Goal: Transaction & Acquisition: Download file/media

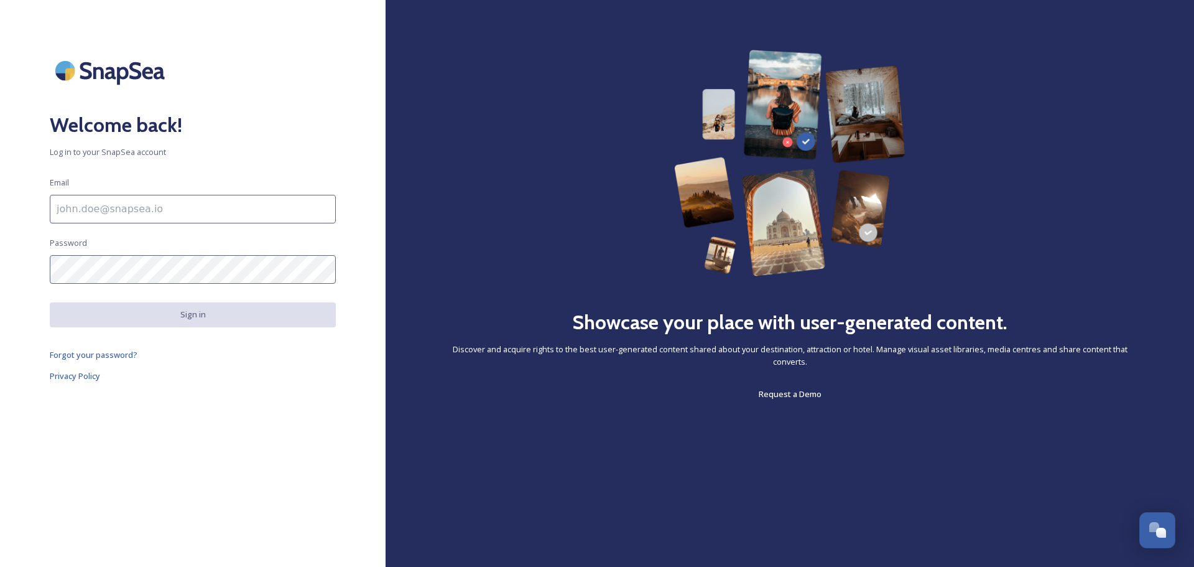
scroll to position [4884, 0]
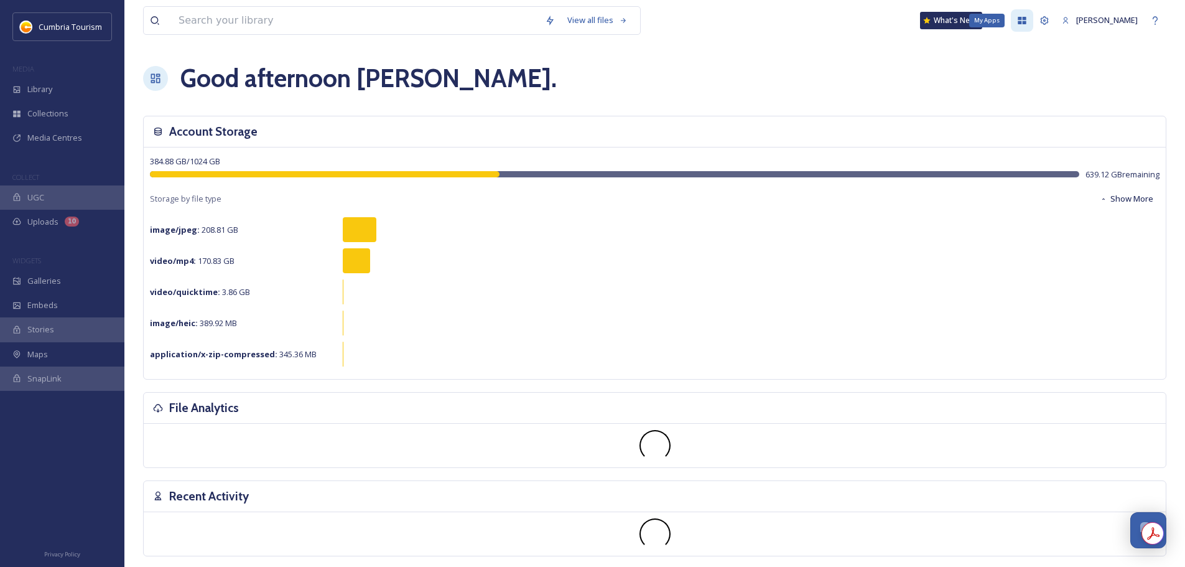
click at [1011, 22] on div "My Apps" at bounding box center [1022, 20] width 22 height 22
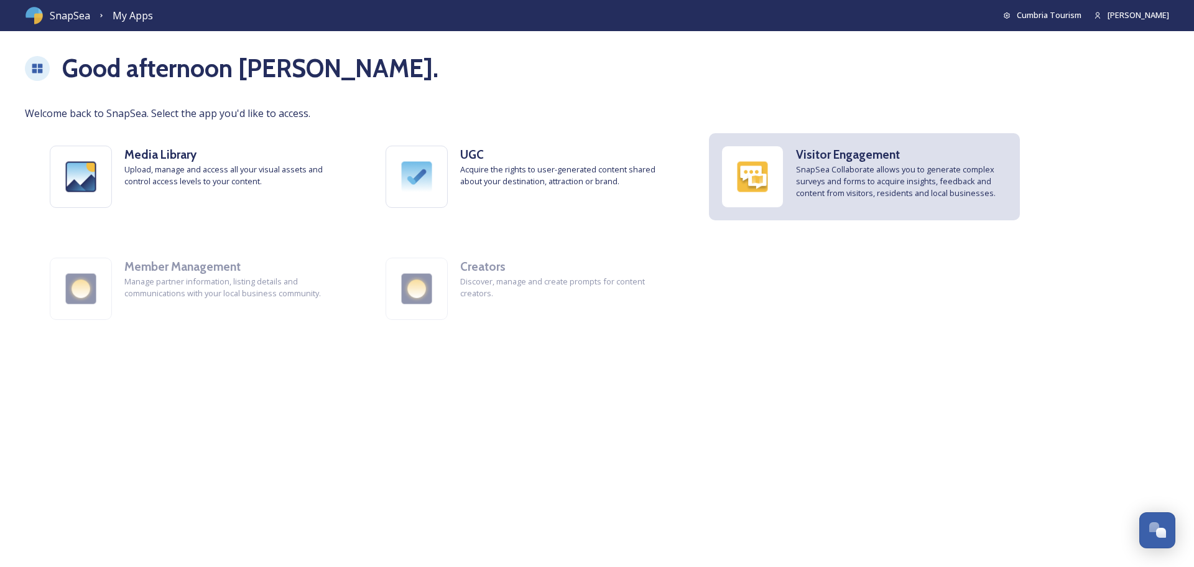
click at [799, 206] on div "Visitor Engagement SnapSea Collaborate allows you to generate complex surveys a…" at bounding box center [864, 176] width 311 height 87
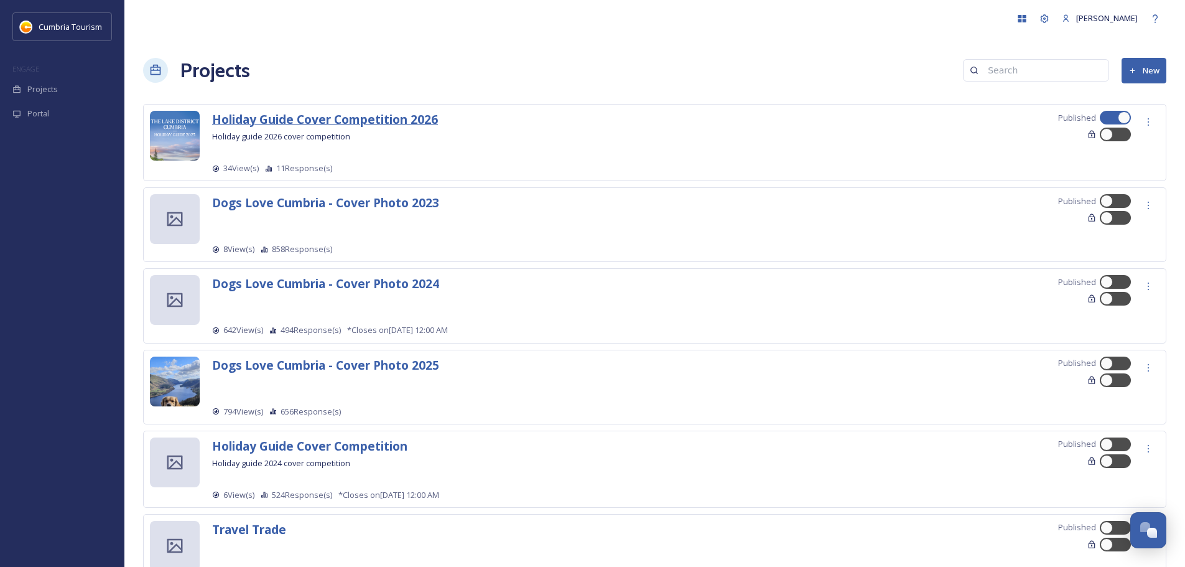
click at [373, 118] on strong "Holiday Guide Cover Competition 2026" at bounding box center [325, 119] width 226 height 17
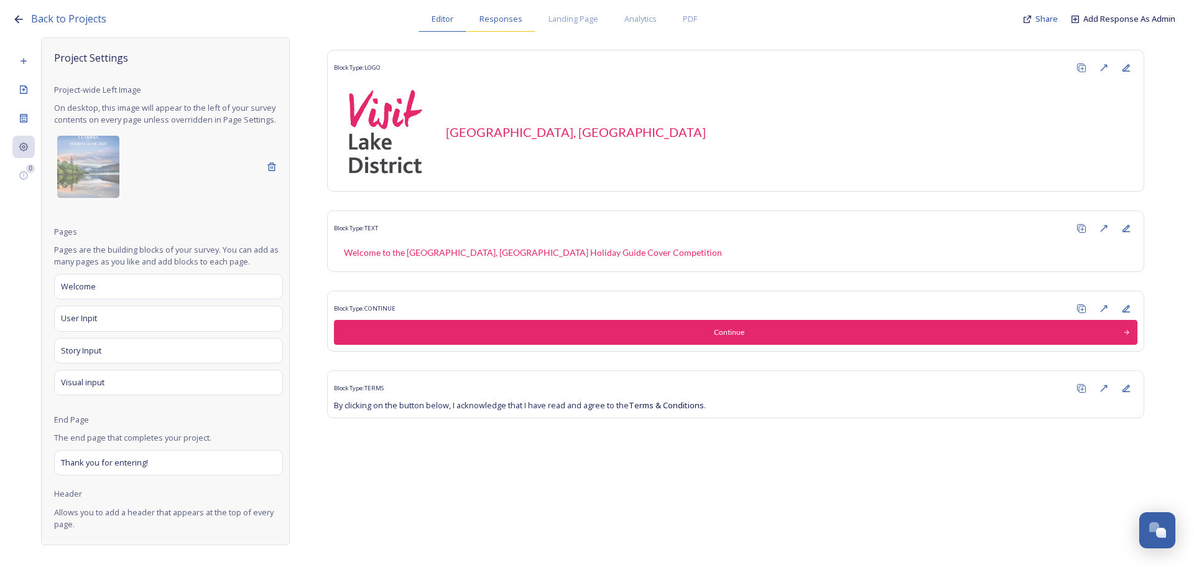
click at [506, 7] on div "Responses" at bounding box center [500, 18] width 69 height 25
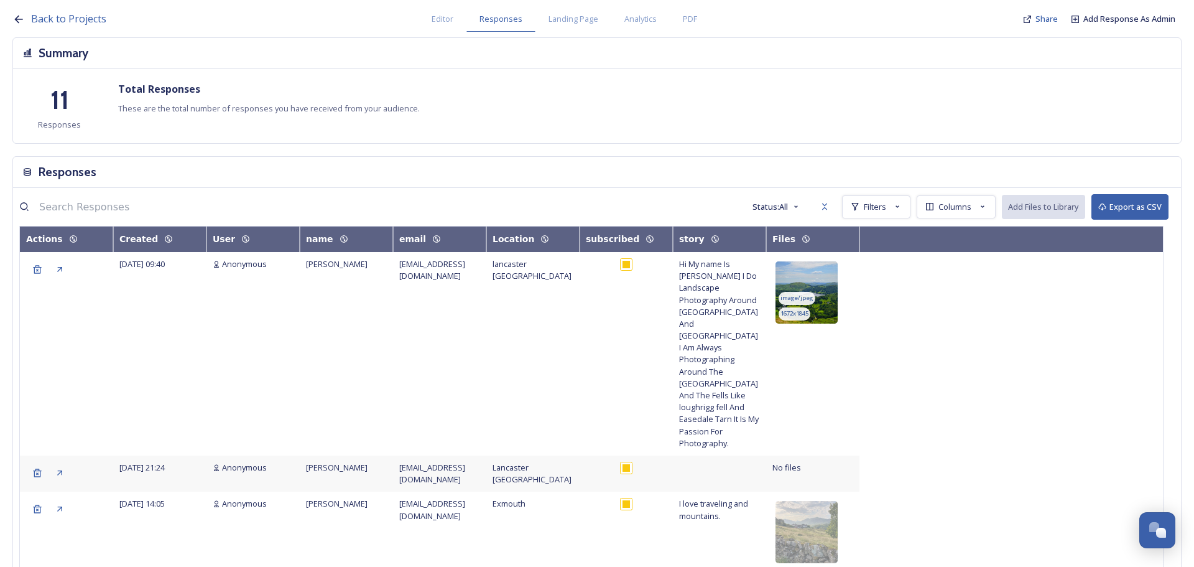
click at [818, 274] on img at bounding box center [807, 292] width 62 height 62
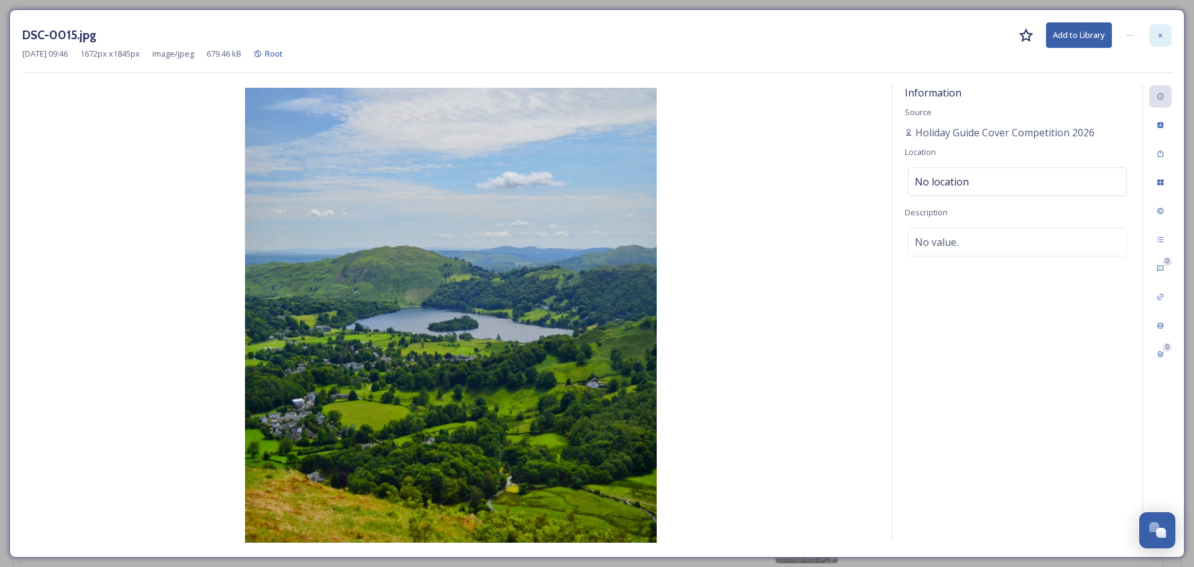
click at [1161, 34] on icon at bounding box center [1161, 35] width 4 height 4
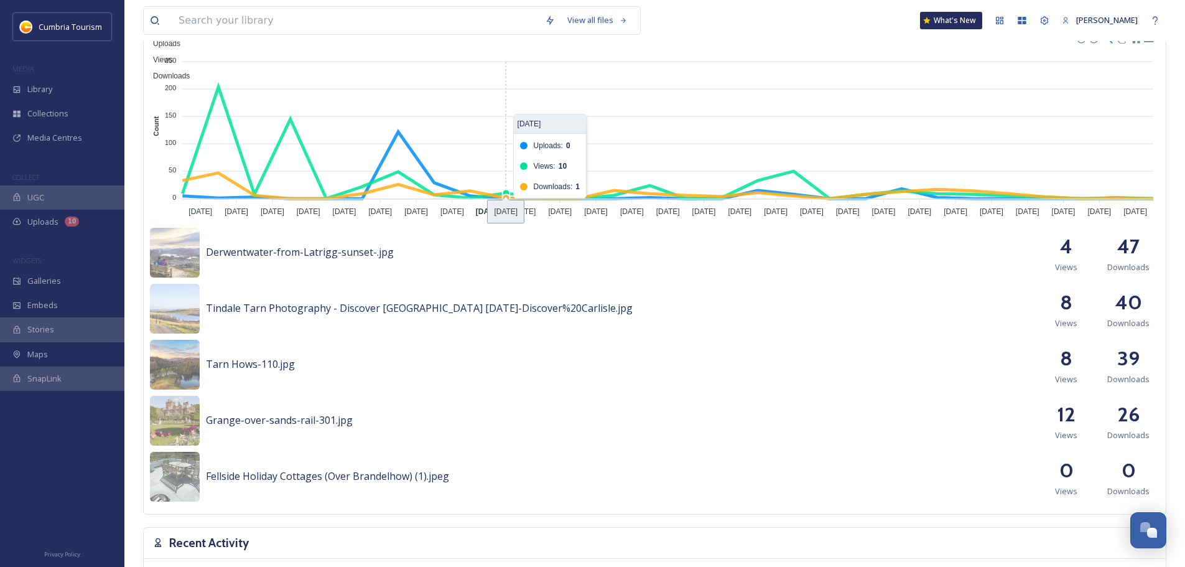
scroll to position [435, 0]
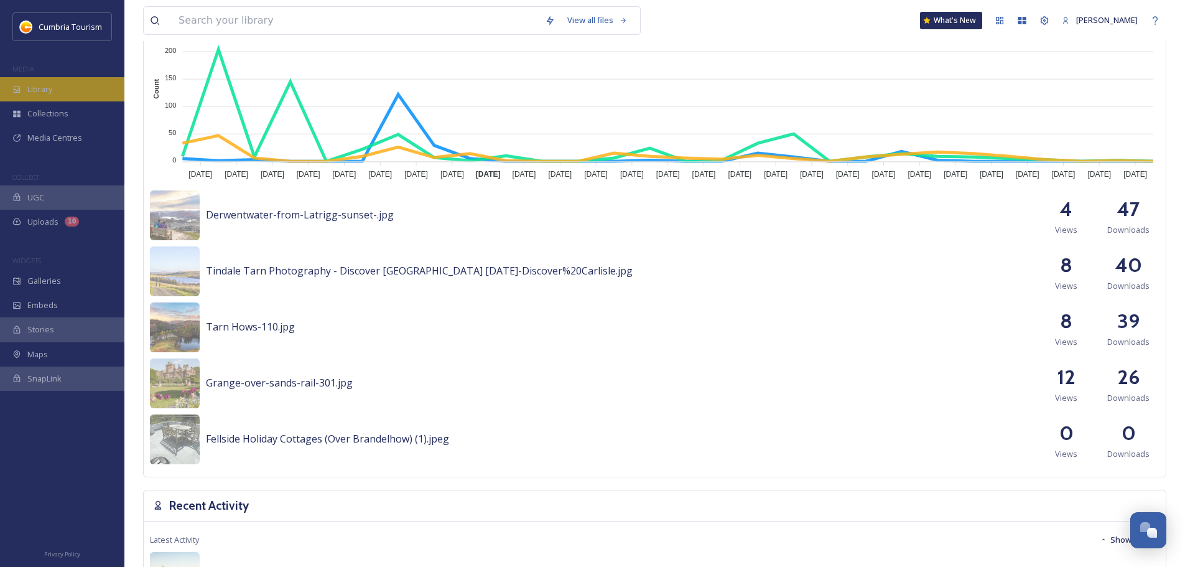
click at [78, 85] on div "Library" at bounding box center [62, 89] width 124 height 24
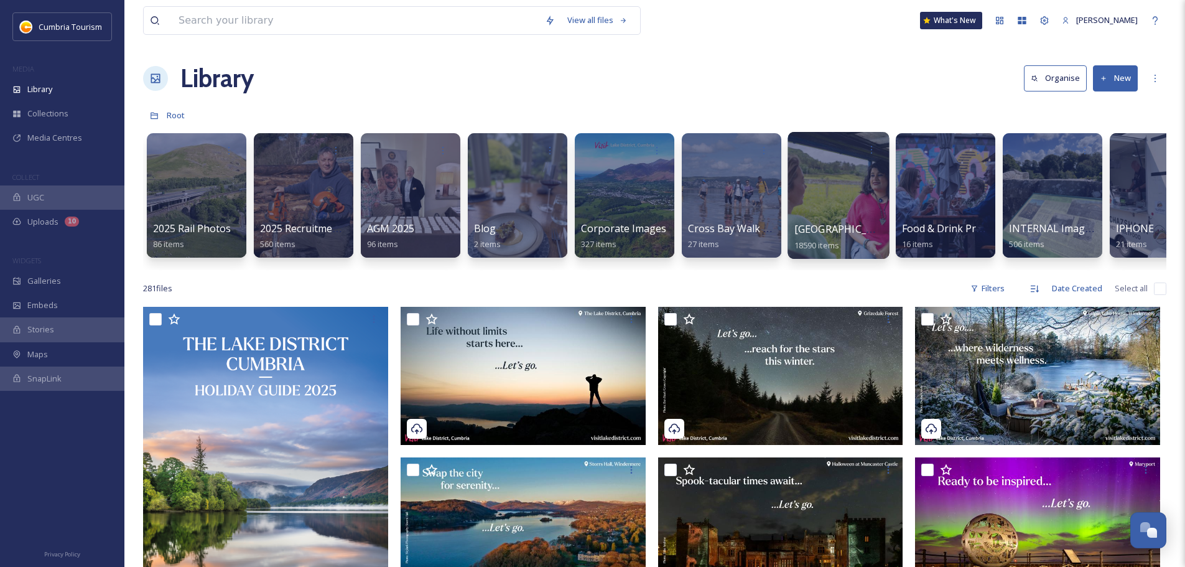
click at [852, 226] on span "[GEOGRAPHIC_DATA]" at bounding box center [845, 229] width 102 height 14
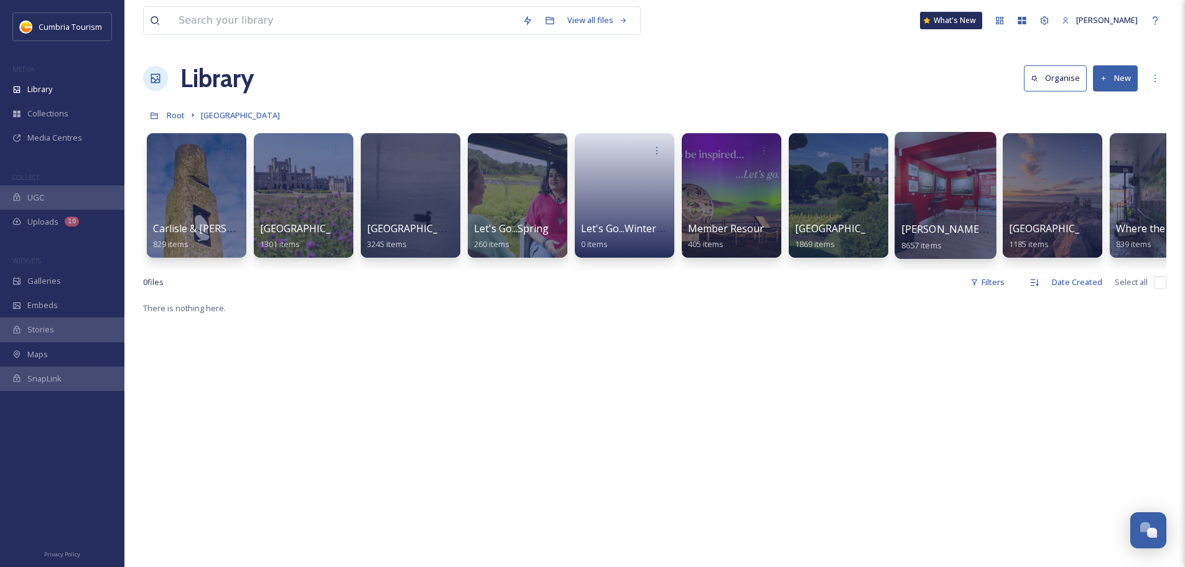
click at [942, 232] on span "[PERSON_NAME] Uploads" at bounding box center [962, 229] width 123 height 14
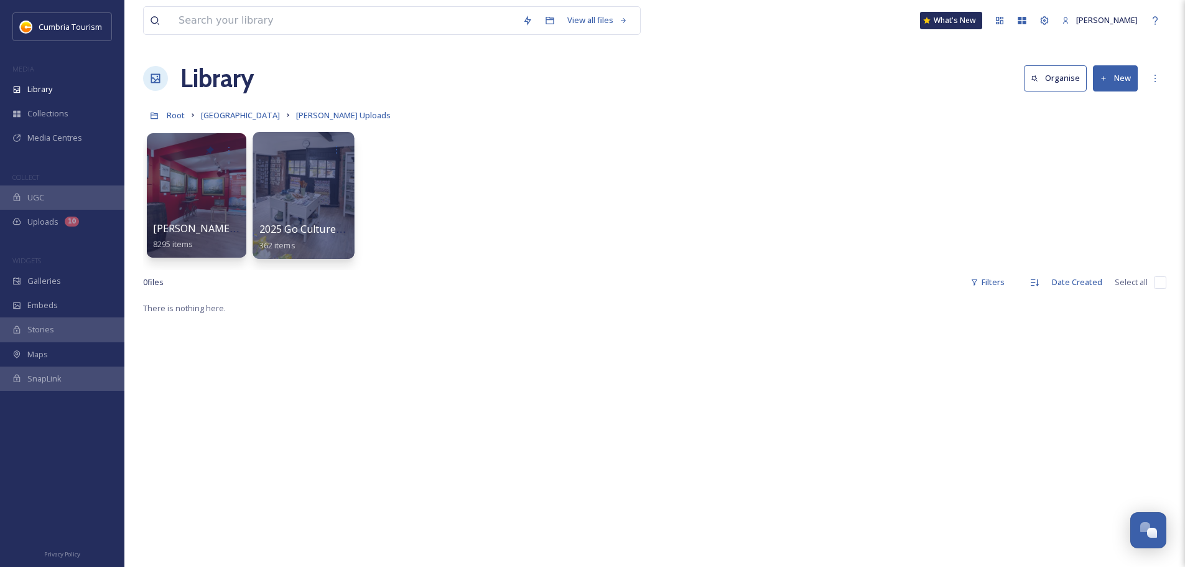
click at [293, 233] on span "2025 Go Culture - [PERSON_NAME] Upload" at bounding box center [360, 229] width 203 height 14
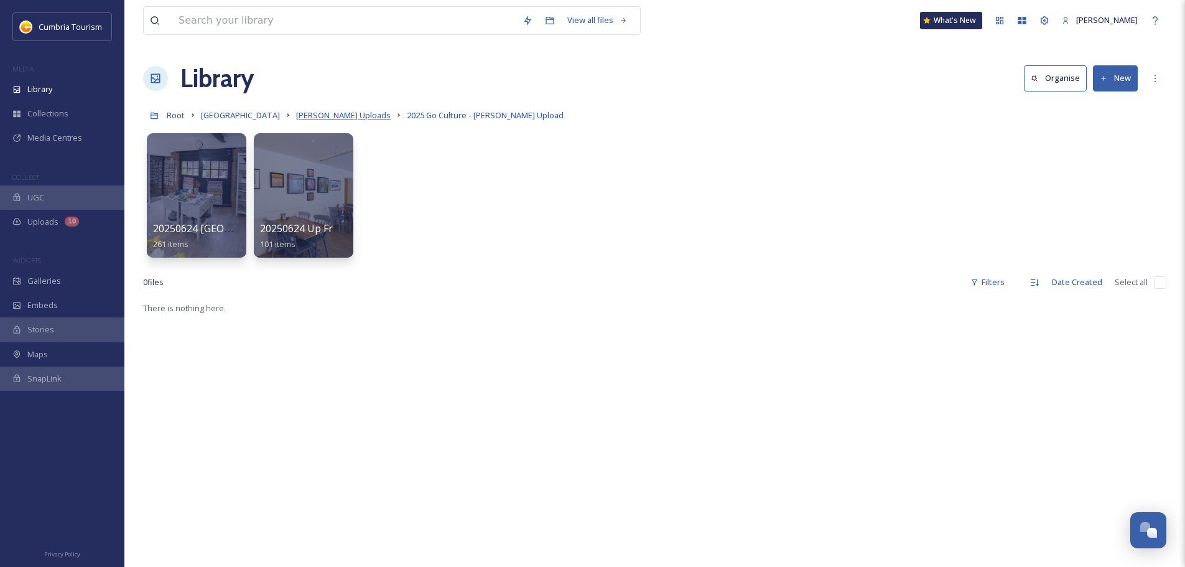
click at [364, 116] on span "[PERSON_NAME] Uploads" at bounding box center [343, 114] width 95 height 11
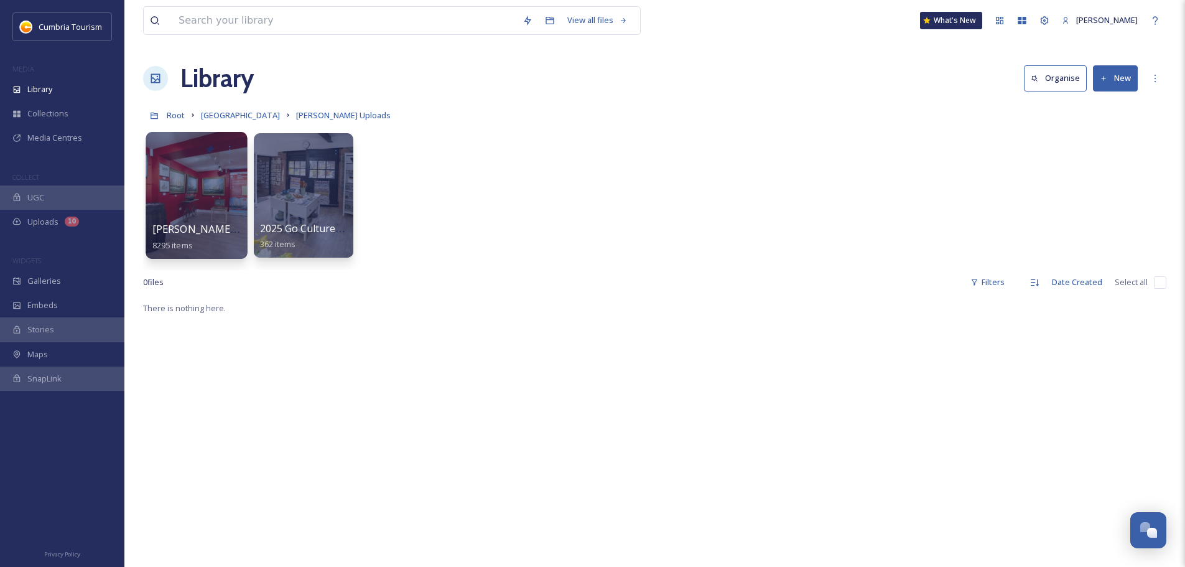
click at [213, 229] on span "[PERSON_NAME] Uploads - [DATE]" at bounding box center [234, 229] width 165 height 14
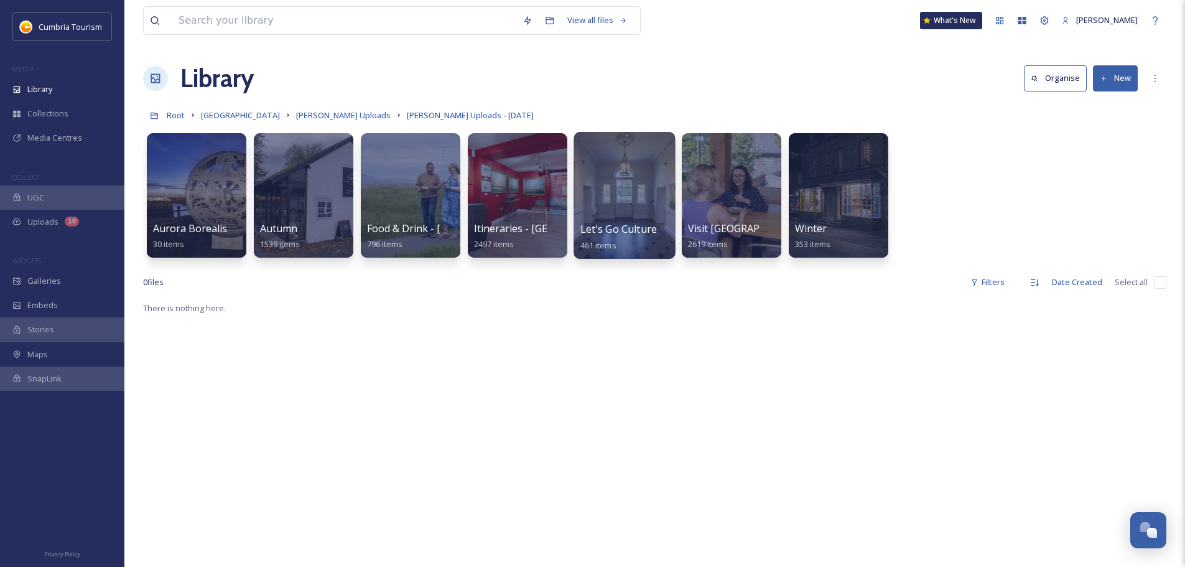
click at [623, 236] on span "Let's Go Culture - W&F" at bounding box center [633, 229] width 107 height 14
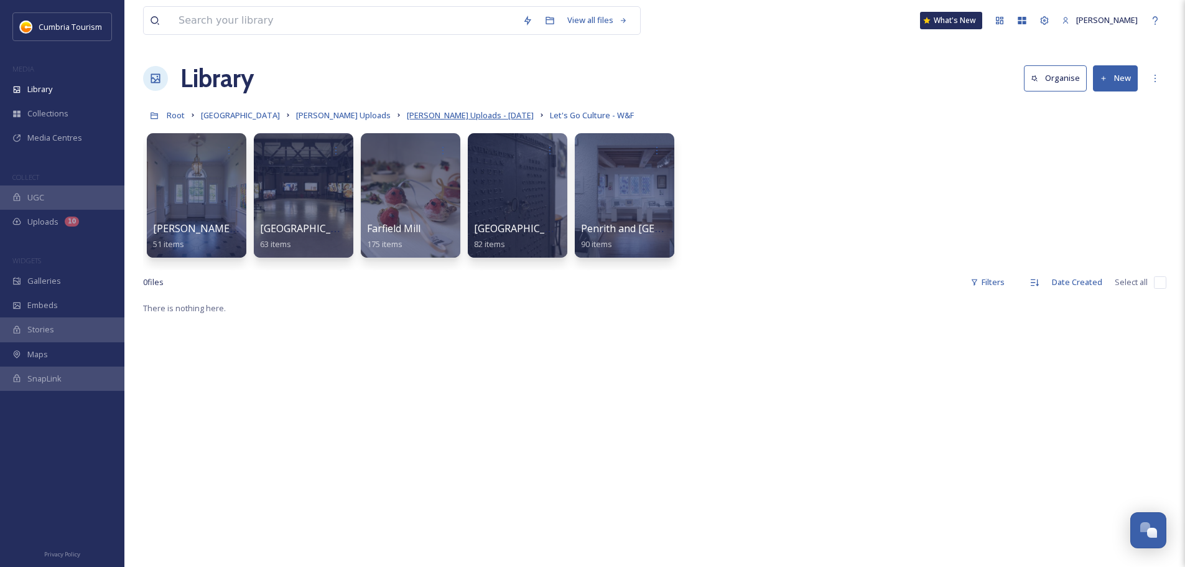
click at [431, 110] on span "[PERSON_NAME] Uploads - [DATE]" at bounding box center [470, 114] width 127 height 11
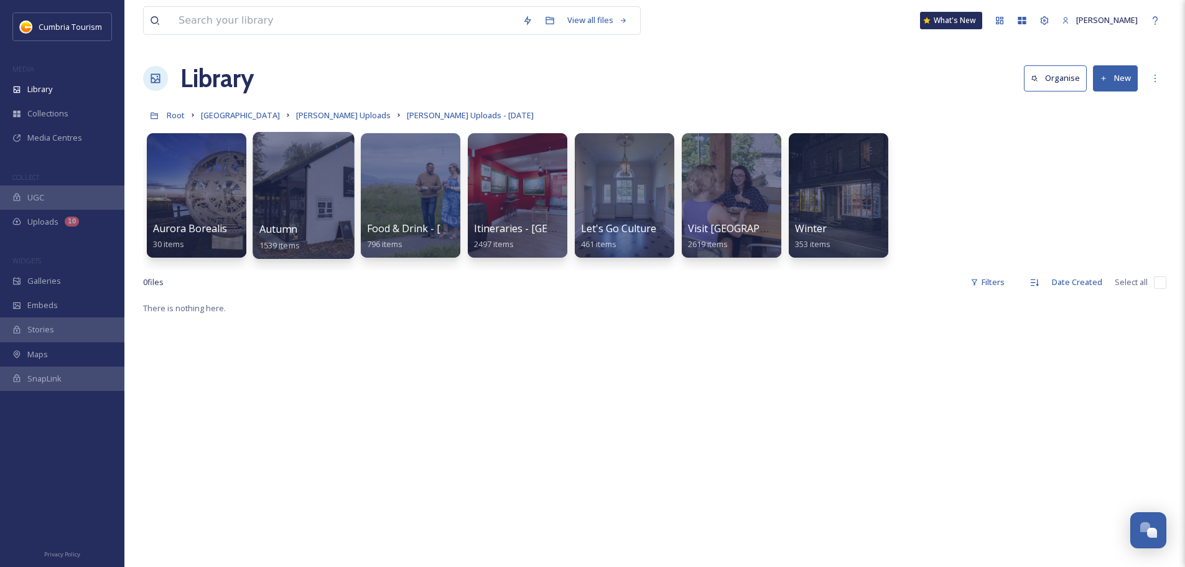
click at [257, 229] on div at bounding box center [302, 195] width 101 height 127
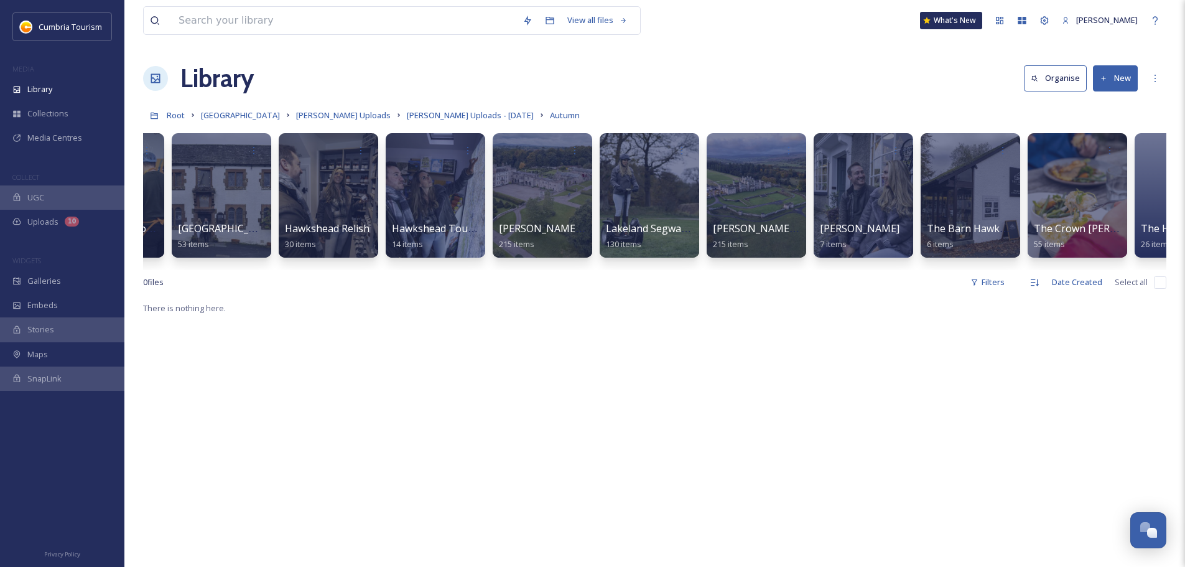
scroll to position [0, 1183]
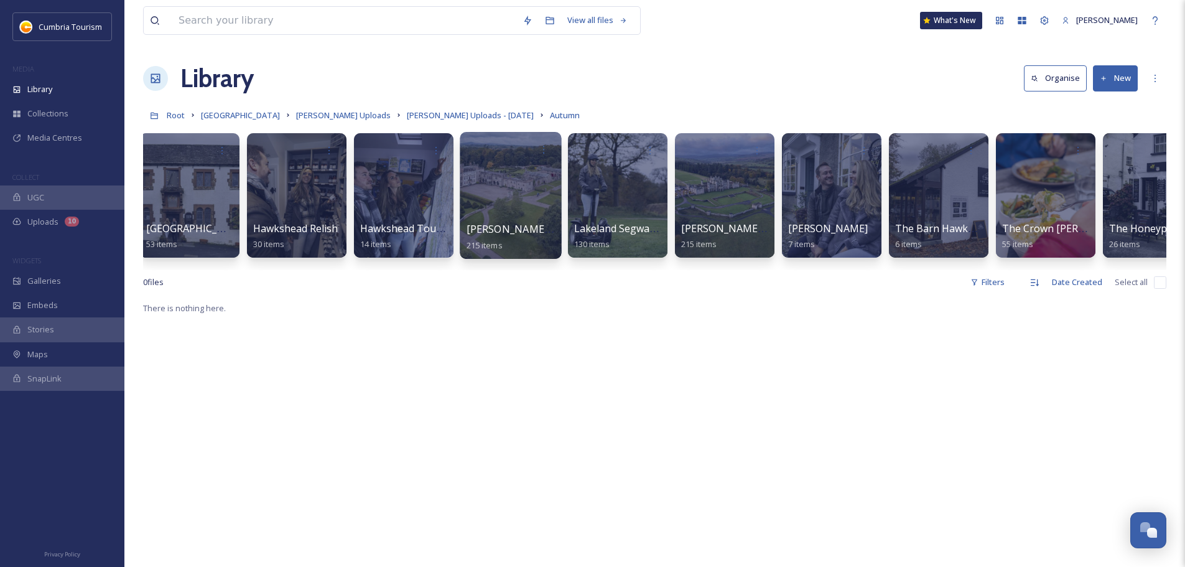
click at [492, 223] on span "[PERSON_NAME] in the Forest" at bounding box center [538, 229] width 144 height 14
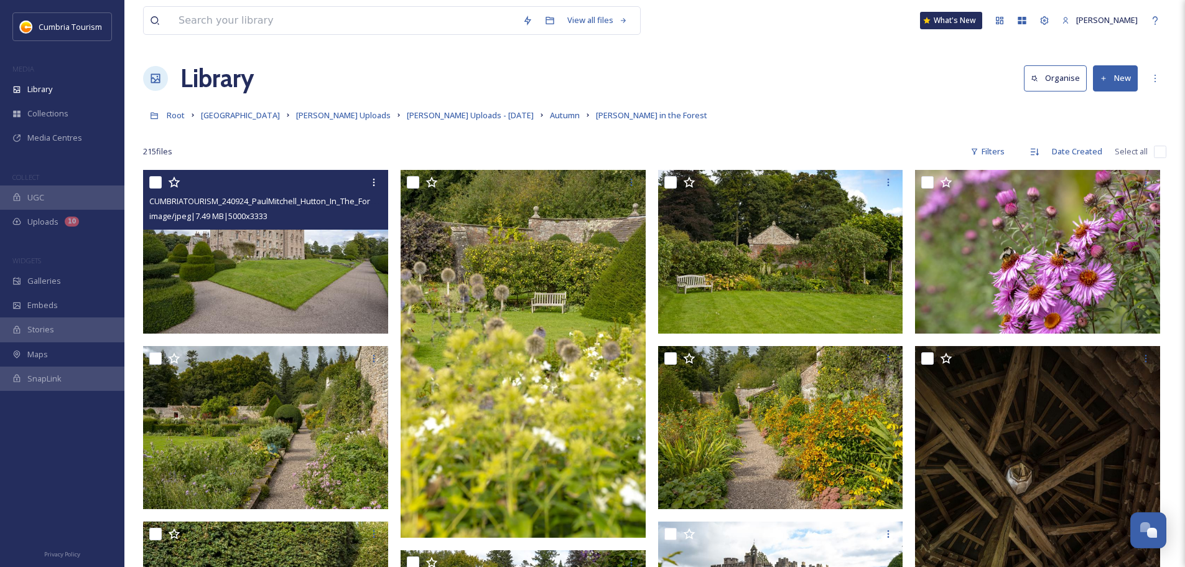
click at [241, 245] on img at bounding box center [265, 252] width 245 height 164
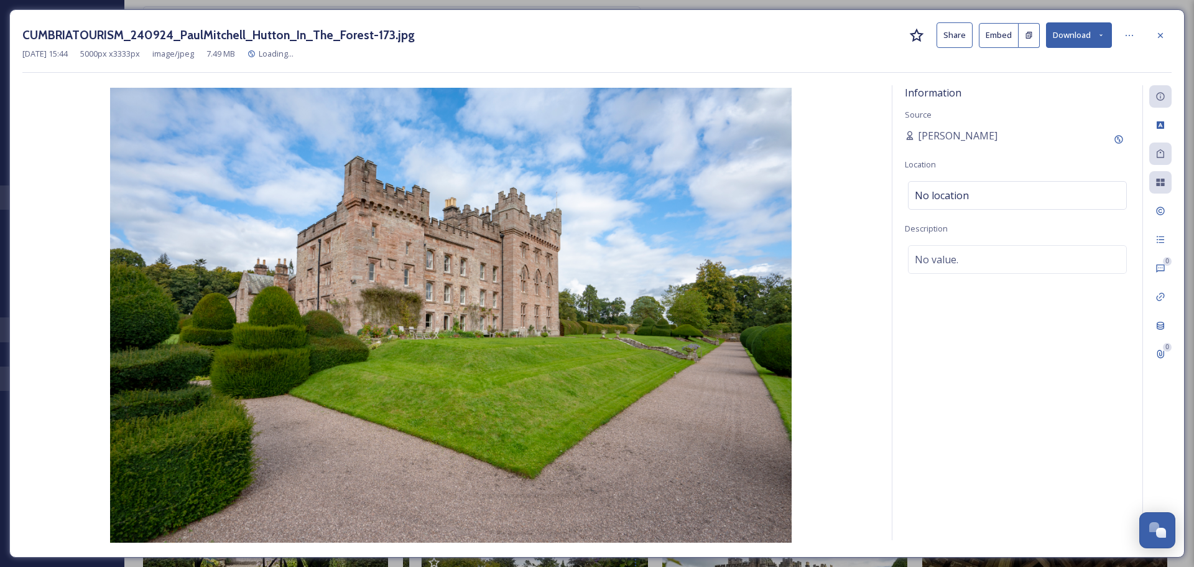
click at [1098, 37] on icon at bounding box center [1101, 35] width 8 height 8
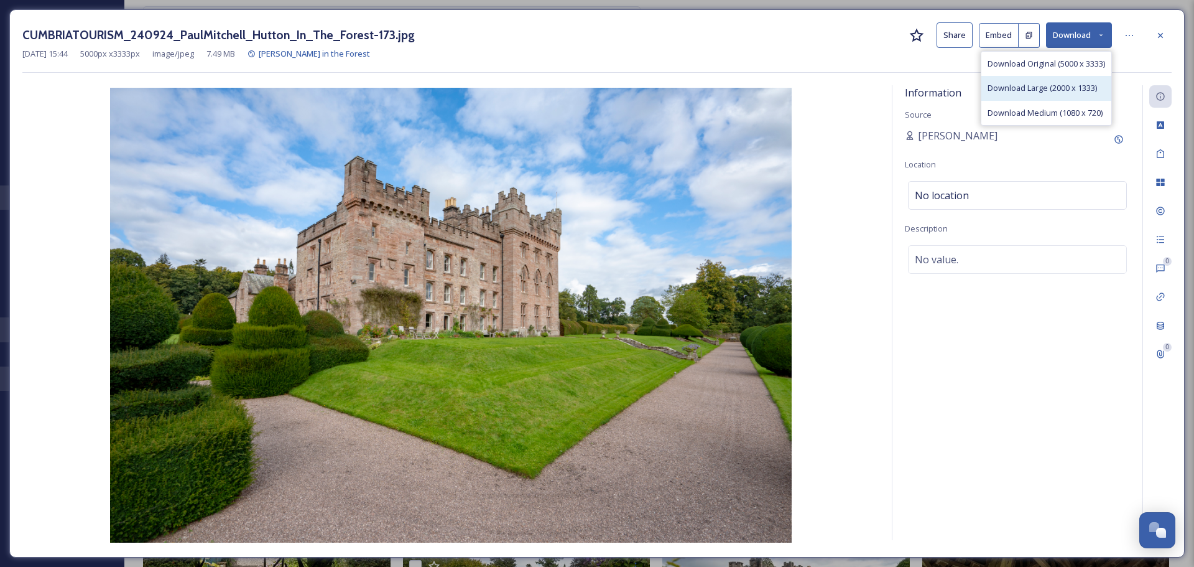
click at [1070, 88] on span "Download Large (2000 x 1333)" at bounding box center [1042, 88] width 109 height 12
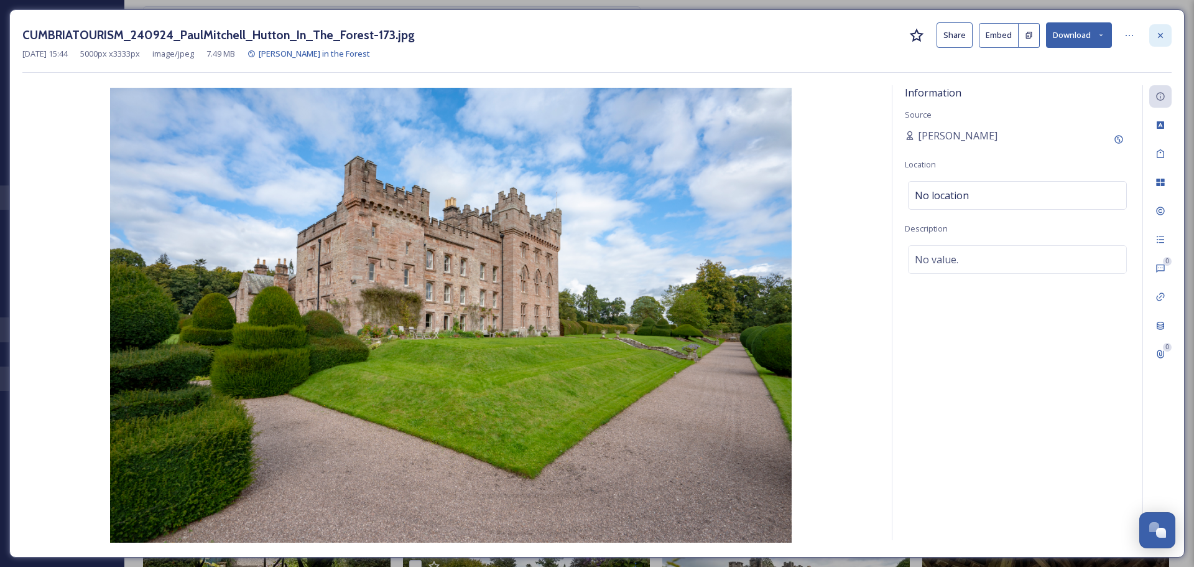
click at [1162, 32] on icon at bounding box center [1161, 35] width 10 height 10
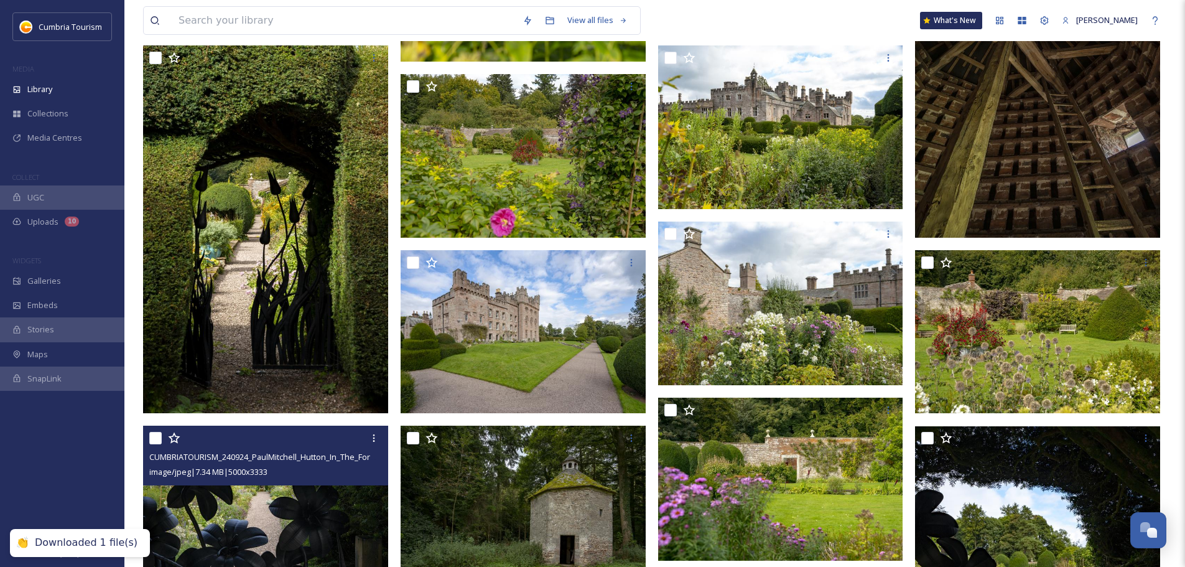
scroll to position [560, 0]
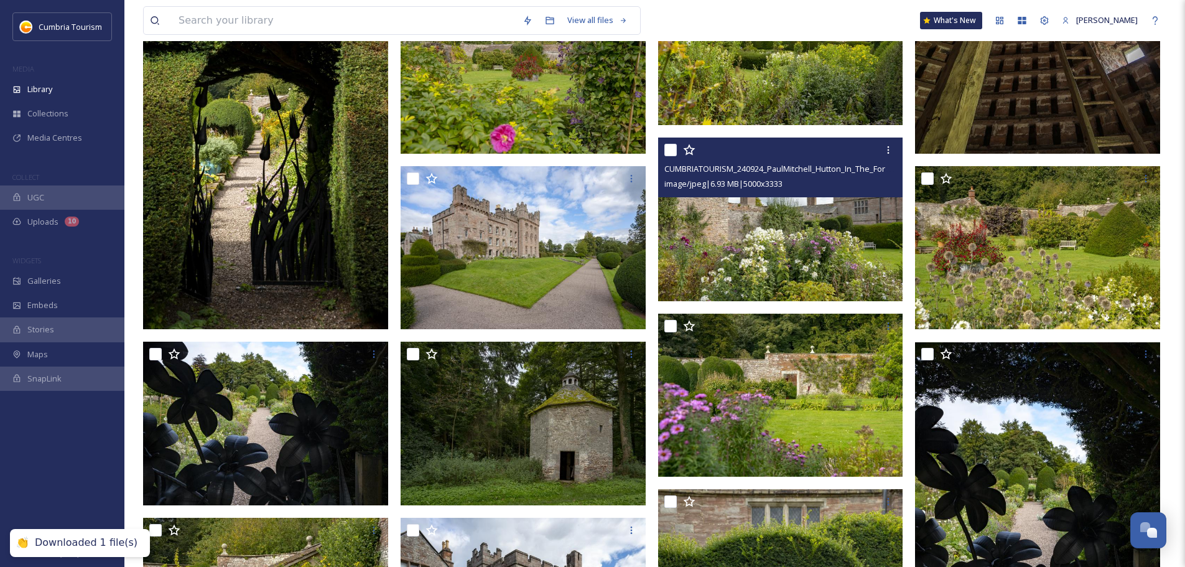
click at [810, 215] on img at bounding box center [780, 219] width 245 height 164
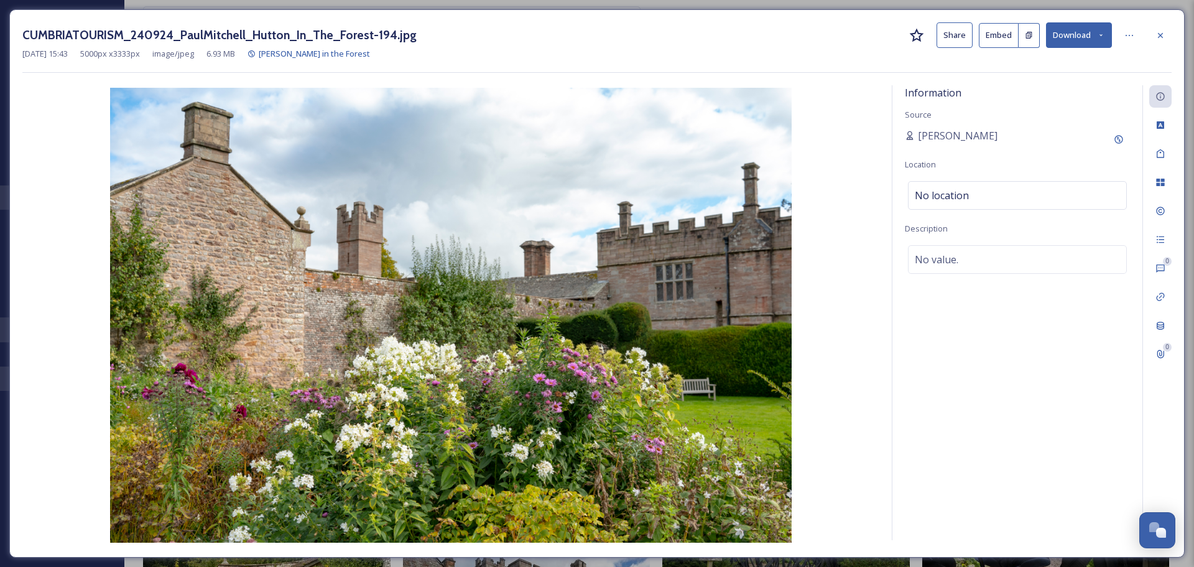
click at [1074, 42] on button "Download" at bounding box center [1079, 34] width 66 height 25
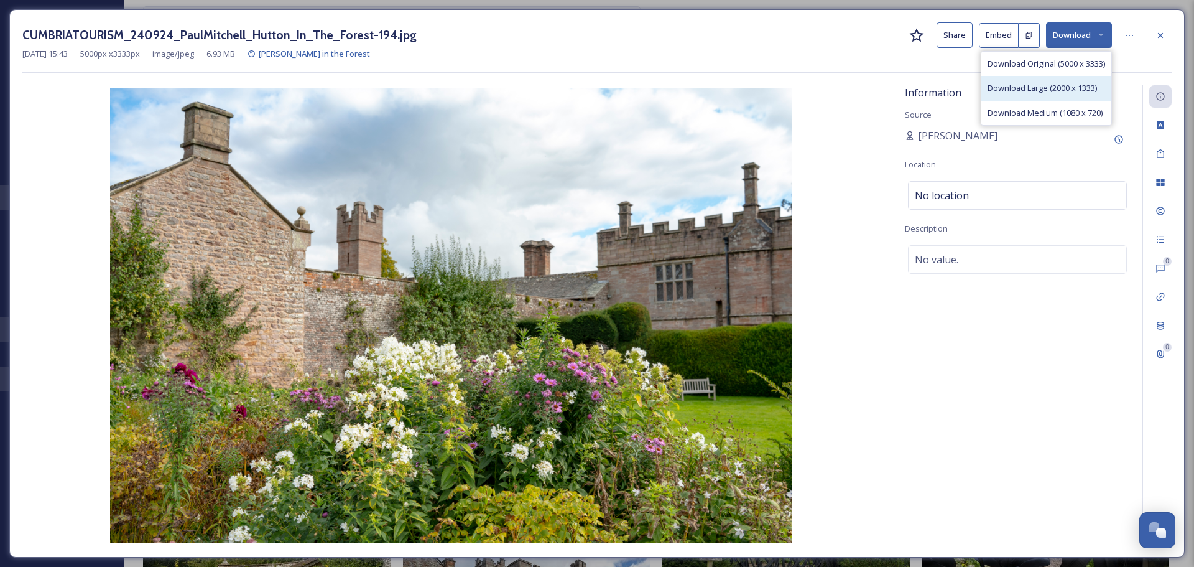
click at [1053, 93] on span "Download Large (2000 x 1333)" at bounding box center [1042, 88] width 109 height 12
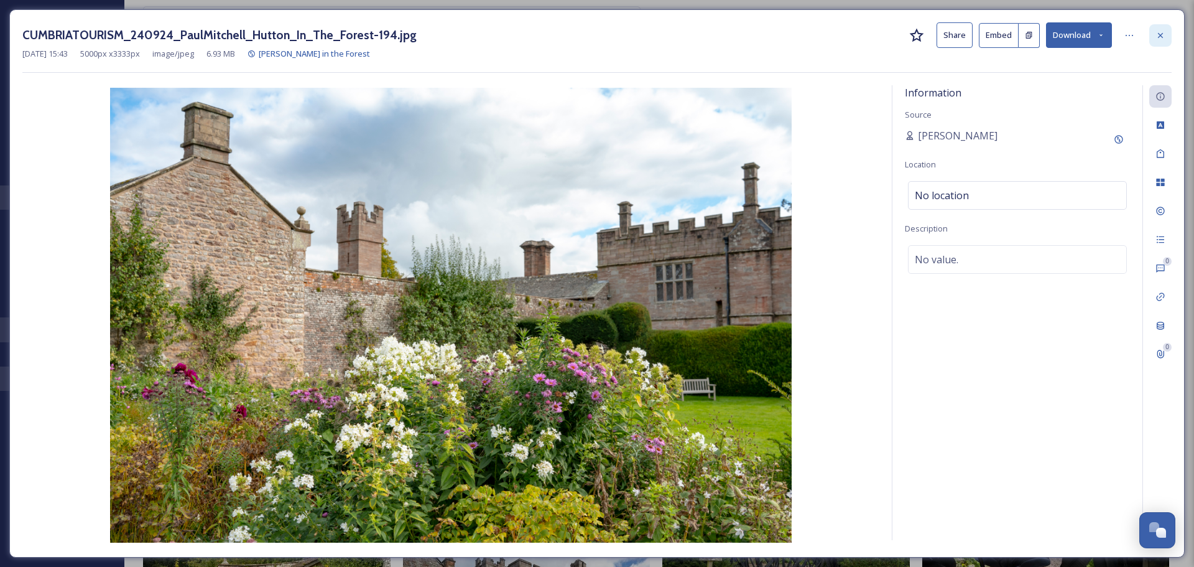
click at [1156, 34] on icon at bounding box center [1161, 35] width 10 height 10
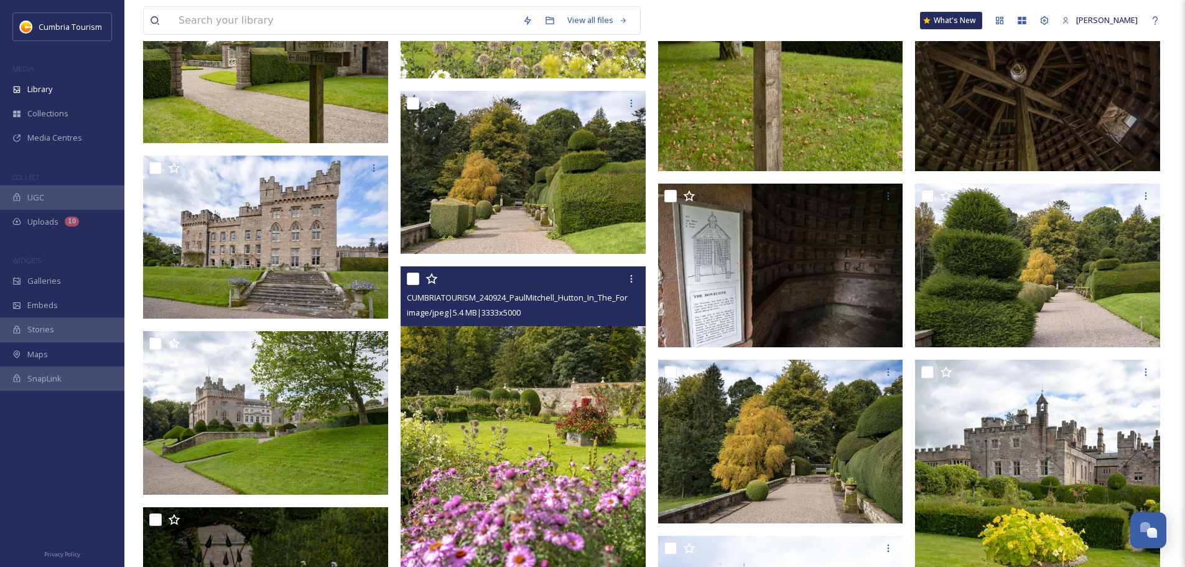
scroll to position [1555, 0]
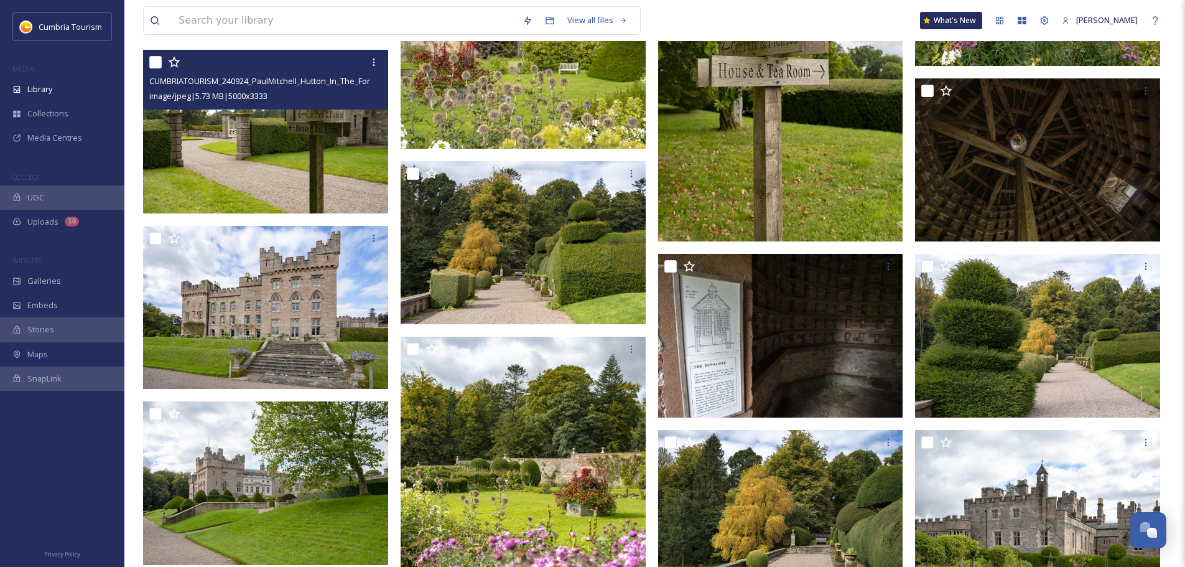
click at [264, 177] on img at bounding box center [265, 132] width 245 height 164
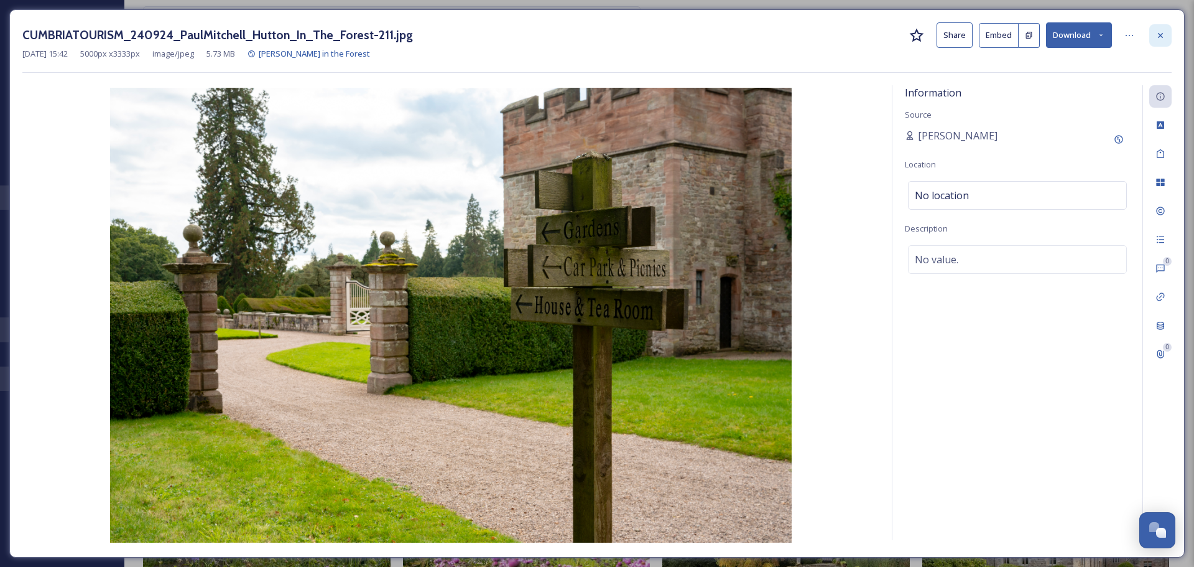
drag, startPoint x: 1175, startPoint y: 26, endPoint x: 1163, endPoint y: 32, distance: 13.1
click at [1165, 31] on div "CUMBRIATOURISM_240924_PaulMitchell_Hutton_In_The_Forest-211.jpg Share Embed Dow…" at bounding box center [596, 283] width 1175 height 548
click at [1163, 32] on icon at bounding box center [1161, 35] width 10 height 10
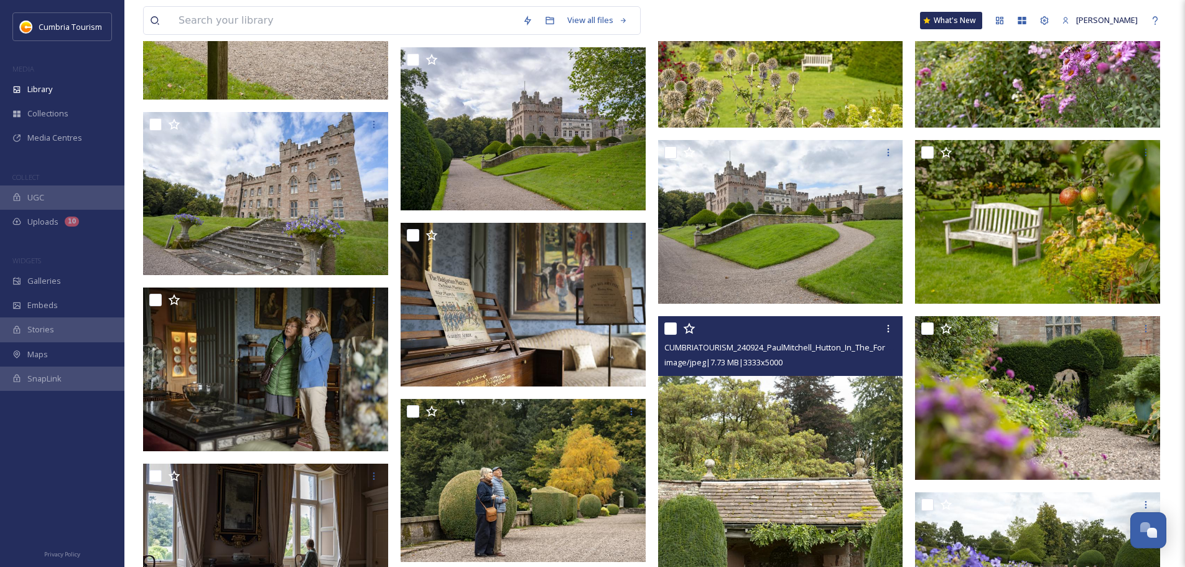
scroll to position [2425, 0]
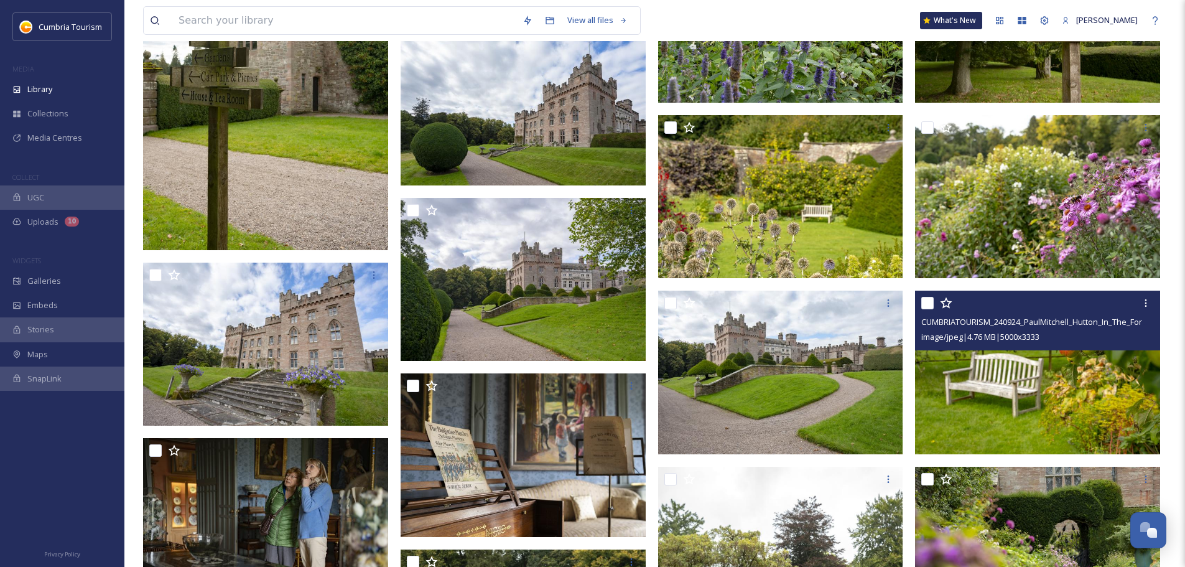
click at [1040, 381] on img at bounding box center [1037, 372] width 245 height 164
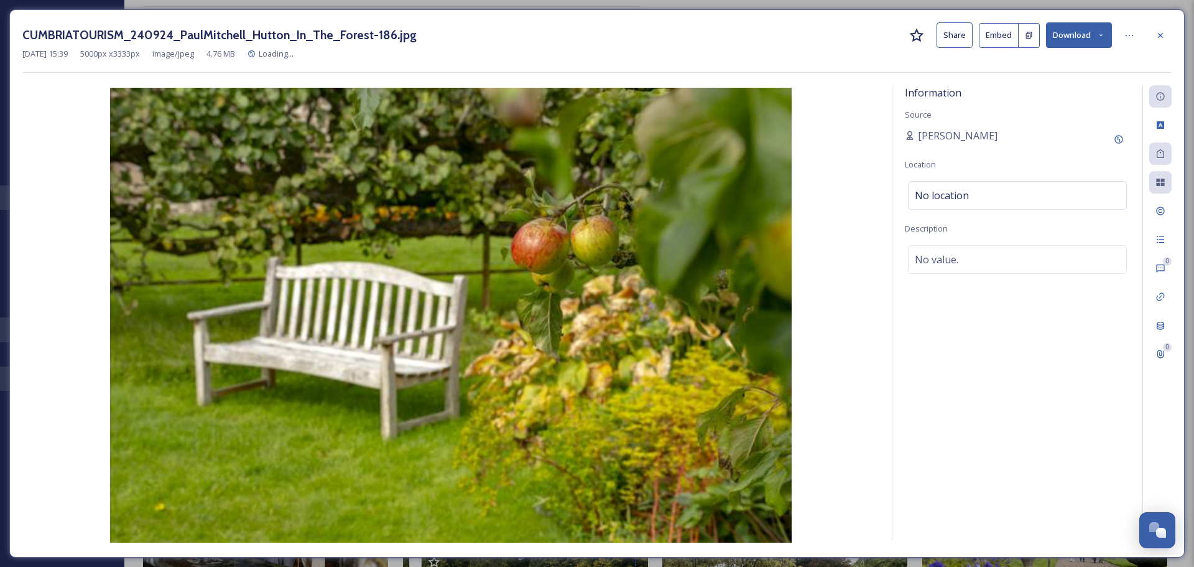
click at [1089, 31] on button "Download" at bounding box center [1079, 34] width 66 height 25
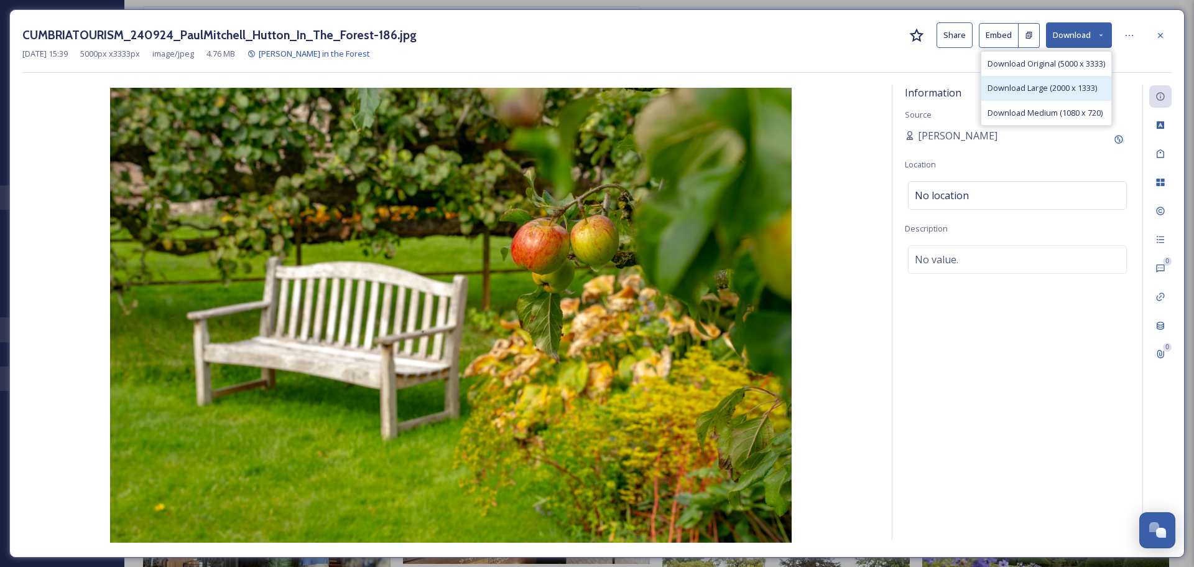
click at [1062, 86] on span "Download Large (2000 x 1333)" at bounding box center [1042, 88] width 109 height 12
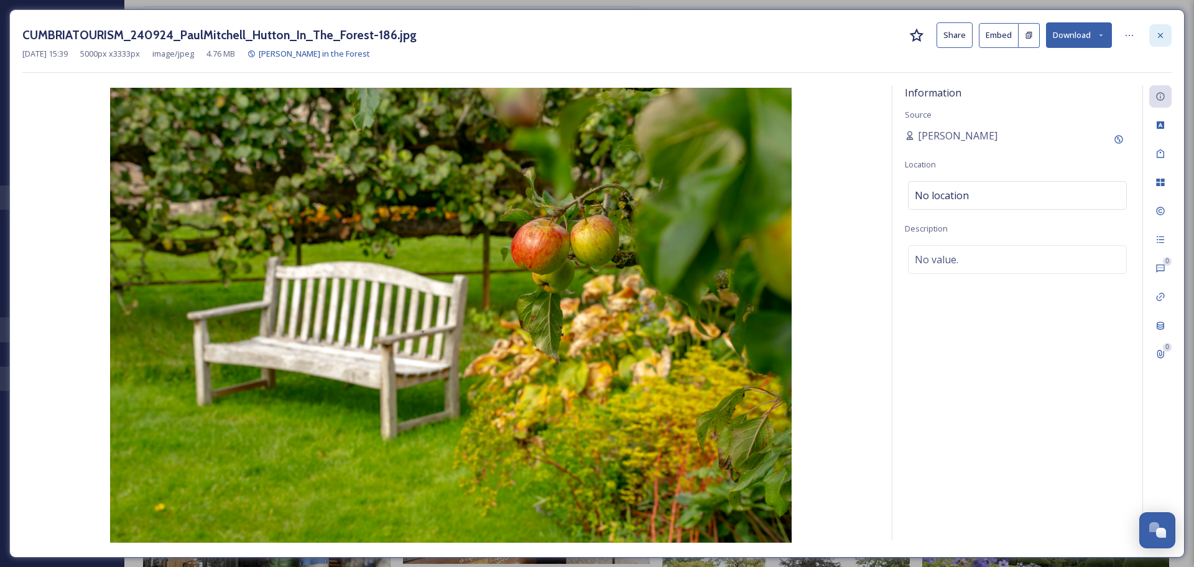
click at [1163, 36] on icon at bounding box center [1161, 35] width 10 height 10
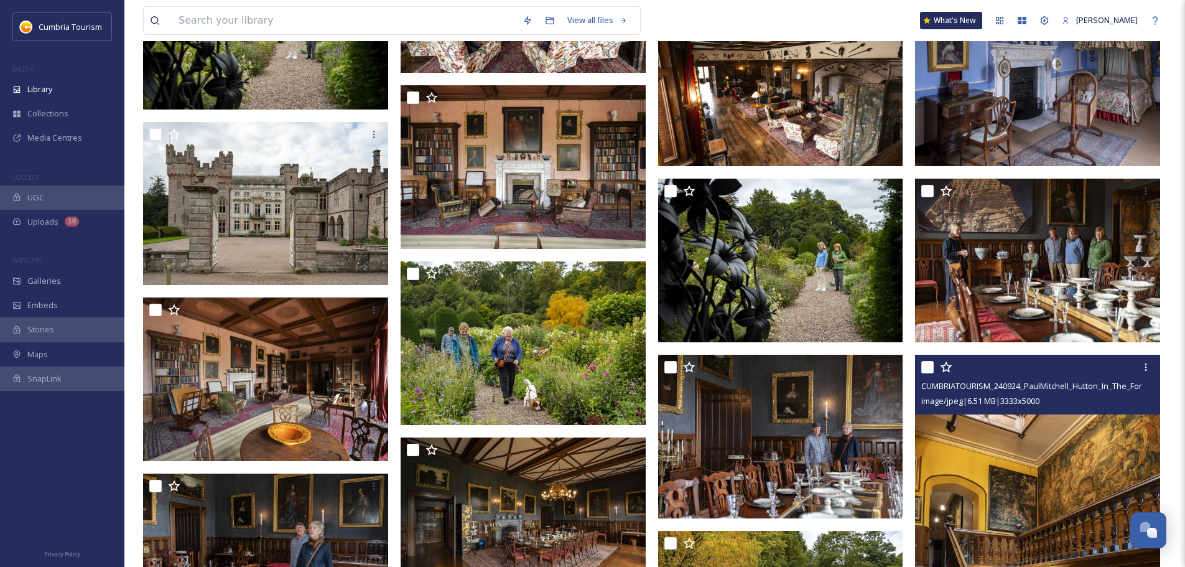
scroll to position [4975, 0]
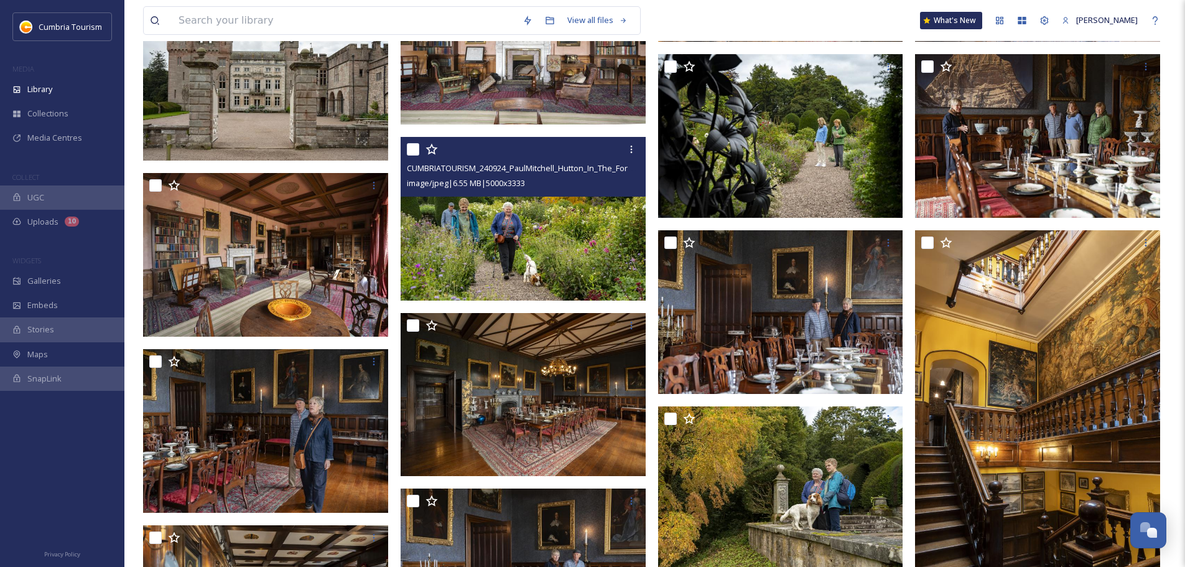
click at [519, 234] on img at bounding box center [523, 219] width 245 height 164
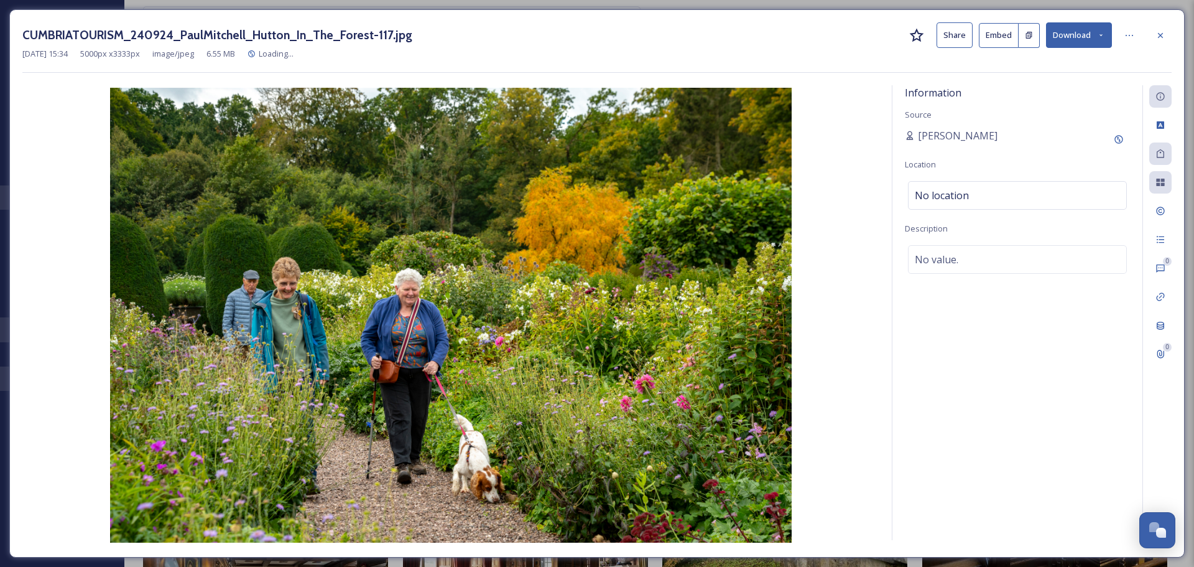
click at [1093, 39] on button "Download" at bounding box center [1079, 34] width 66 height 25
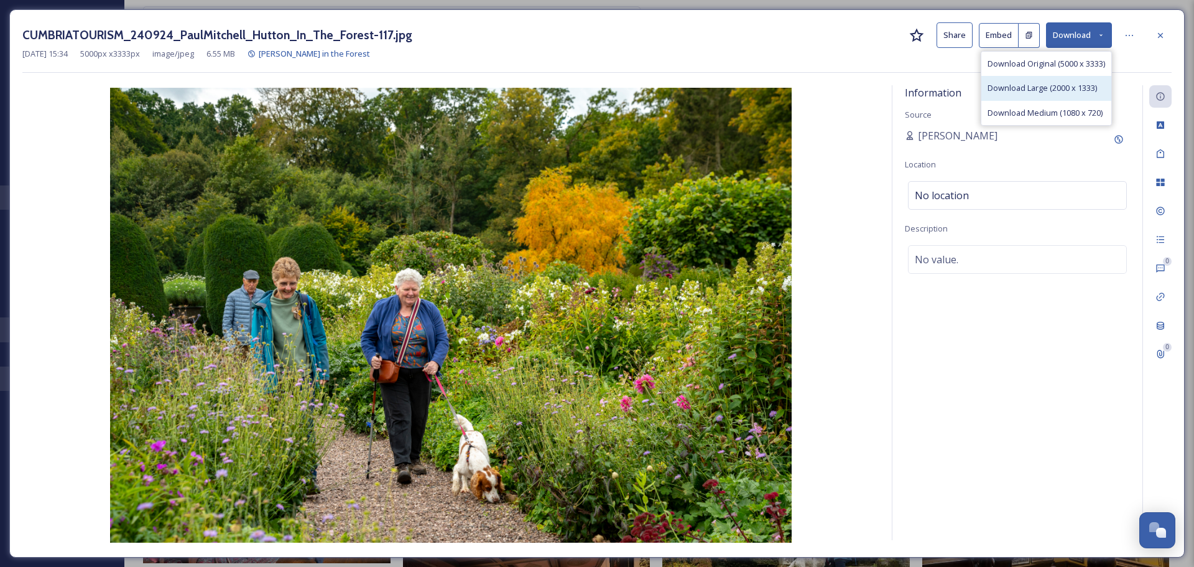
click at [1054, 93] on span "Download Large (2000 x 1333)" at bounding box center [1042, 88] width 109 height 12
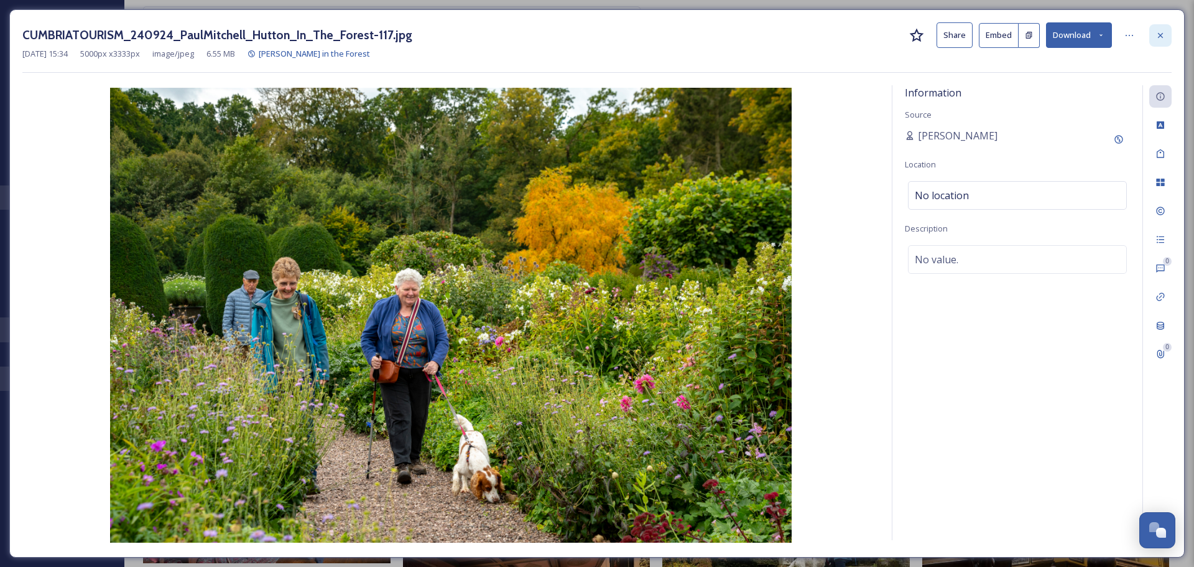
click at [1169, 29] on div at bounding box center [1160, 35] width 22 height 22
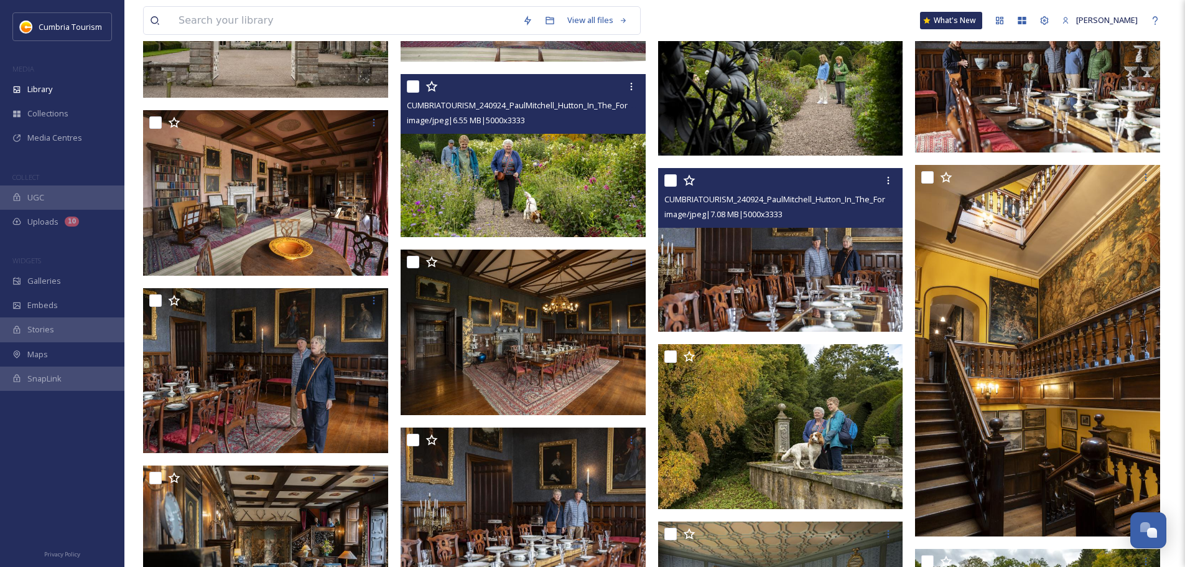
scroll to position [5286, 0]
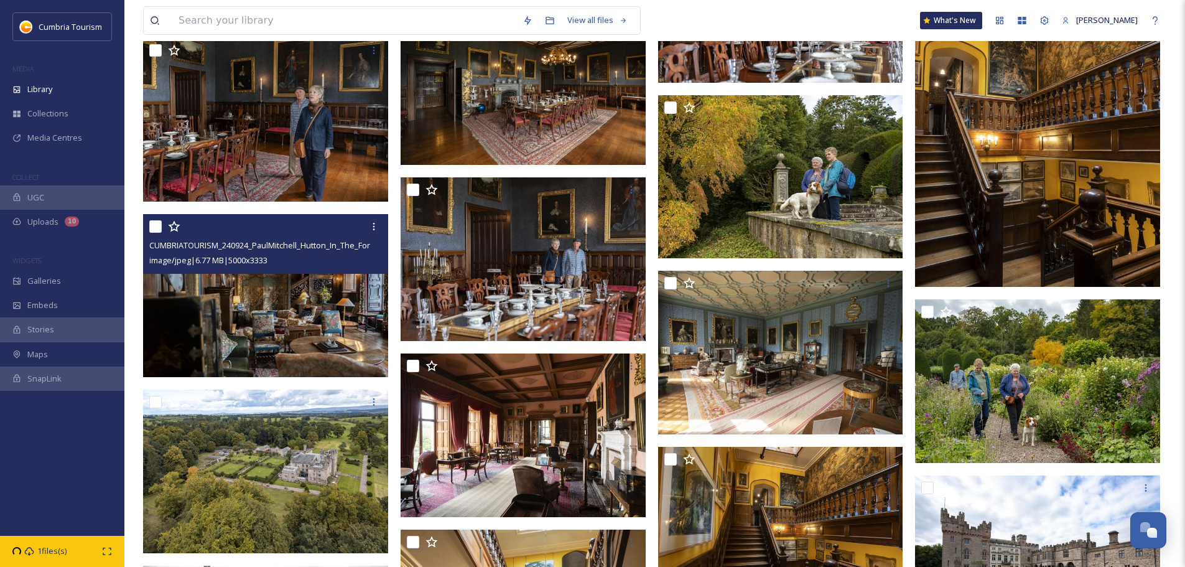
click at [327, 320] on img at bounding box center [265, 295] width 245 height 164
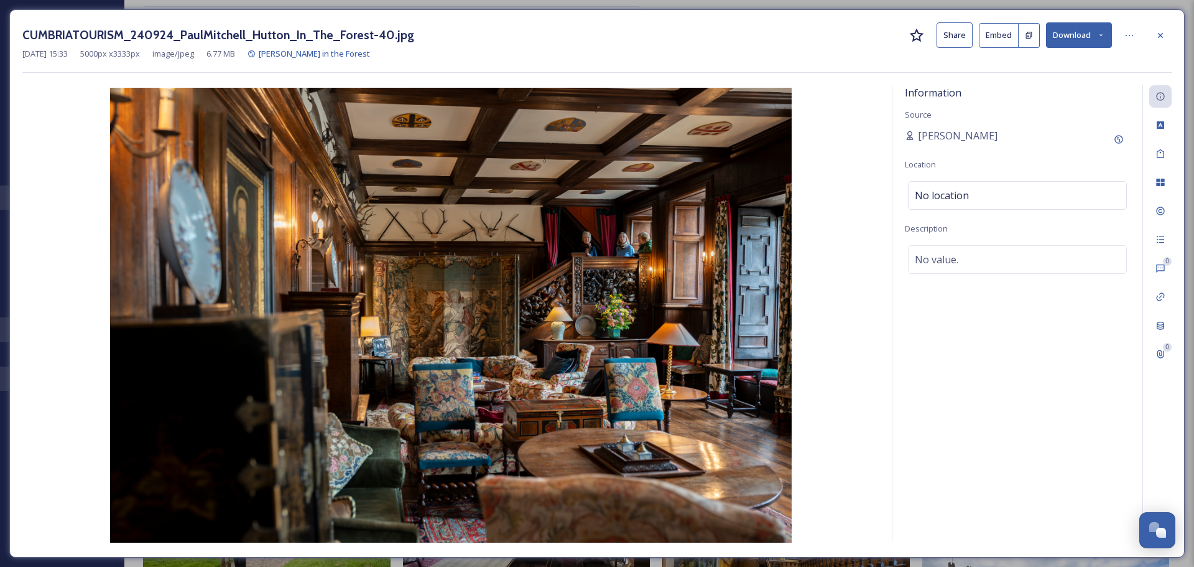
click at [1160, 34] on icon at bounding box center [1161, 35] width 10 height 10
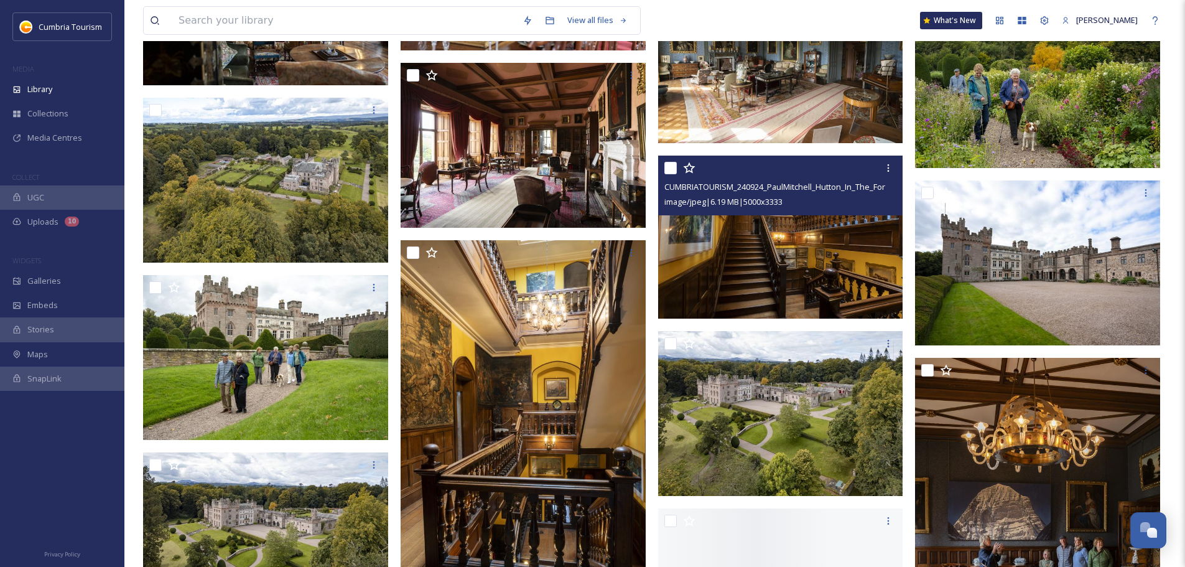
scroll to position [5659, 0]
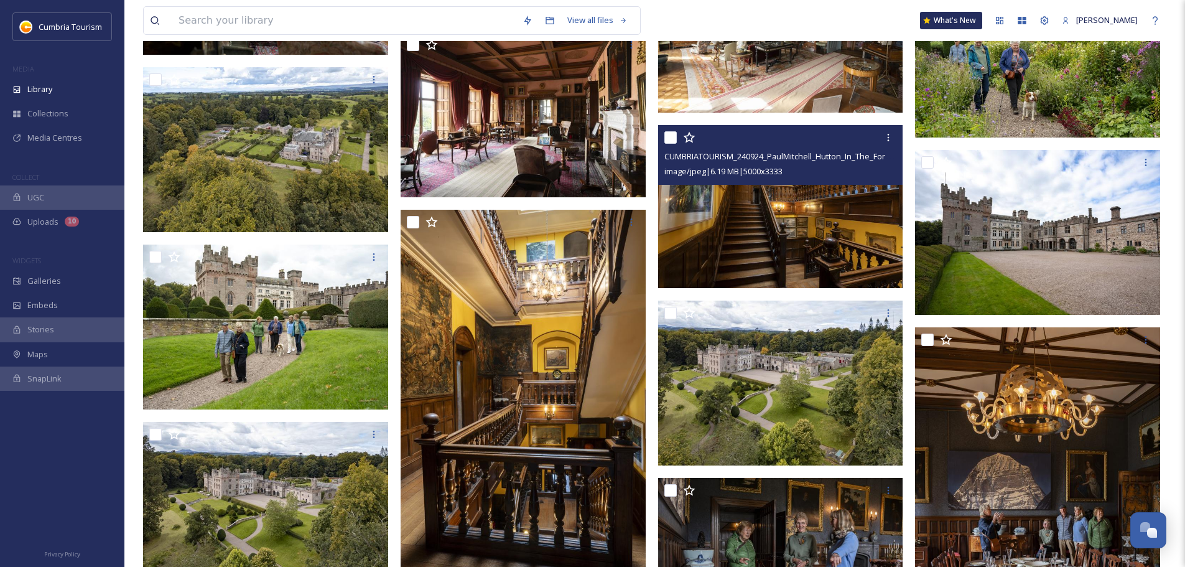
click at [810, 257] on img at bounding box center [780, 206] width 245 height 164
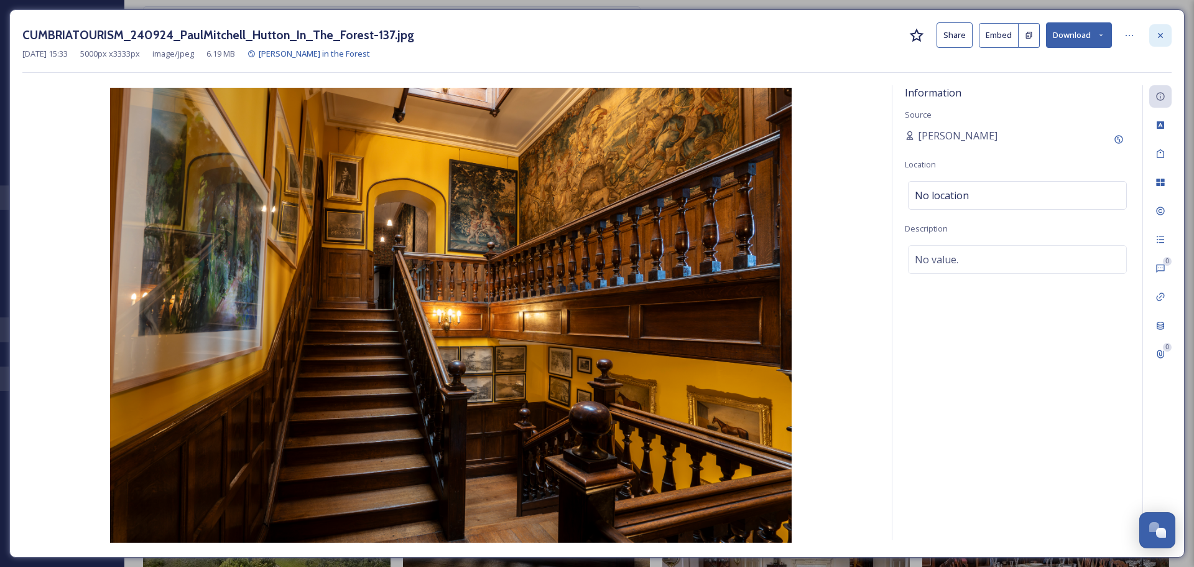
click at [1157, 42] on div at bounding box center [1160, 35] width 22 height 22
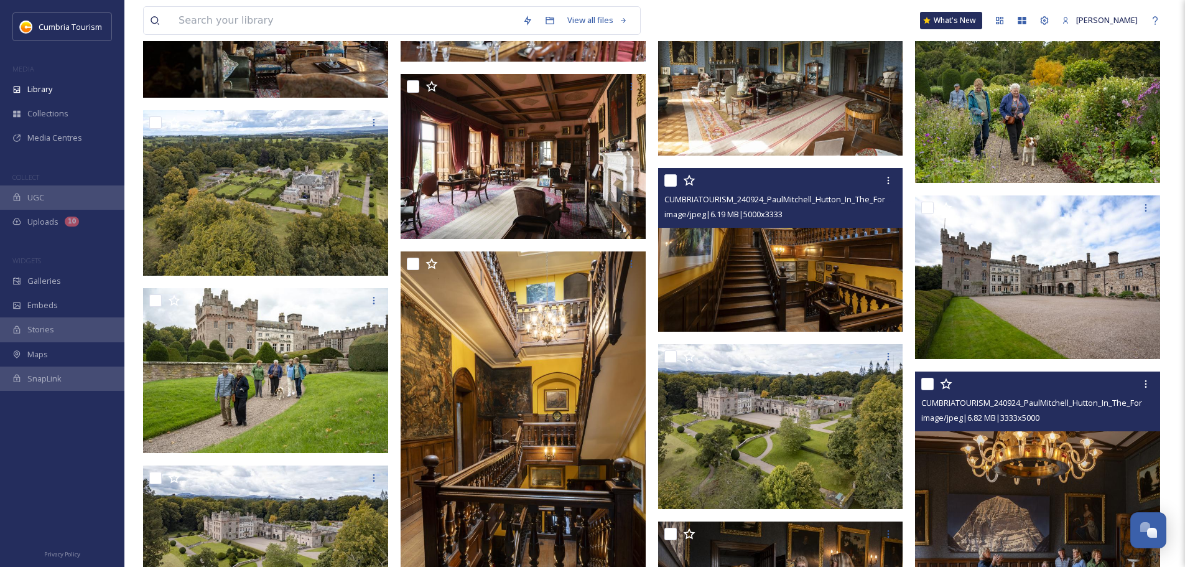
scroll to position [5597, 0]
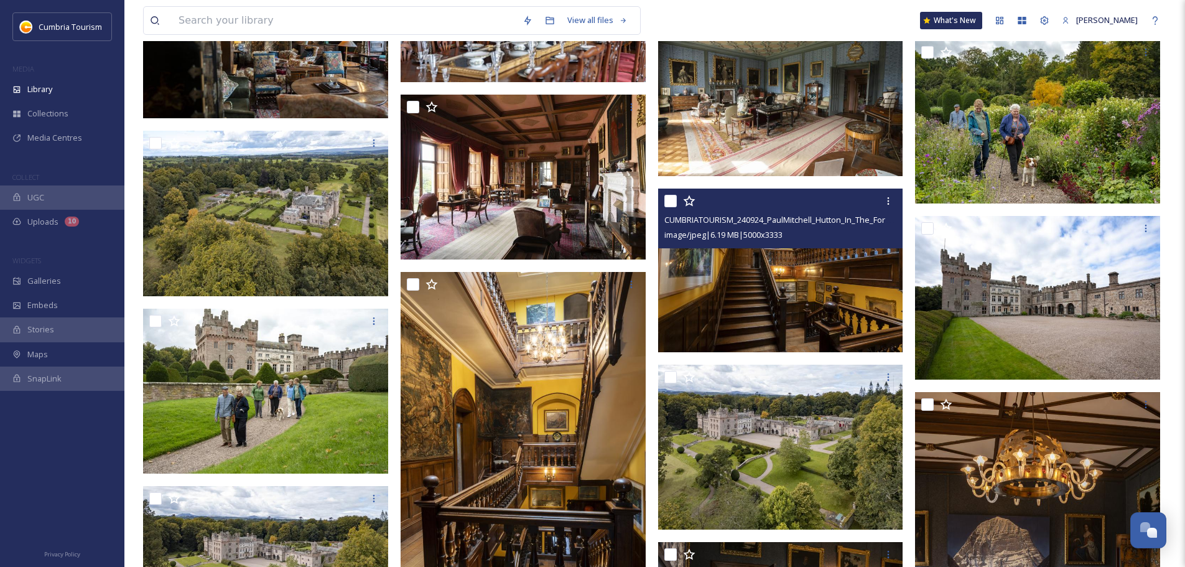
click at [854, 284] on img at bounding box center [780, 270] width 245 height 164
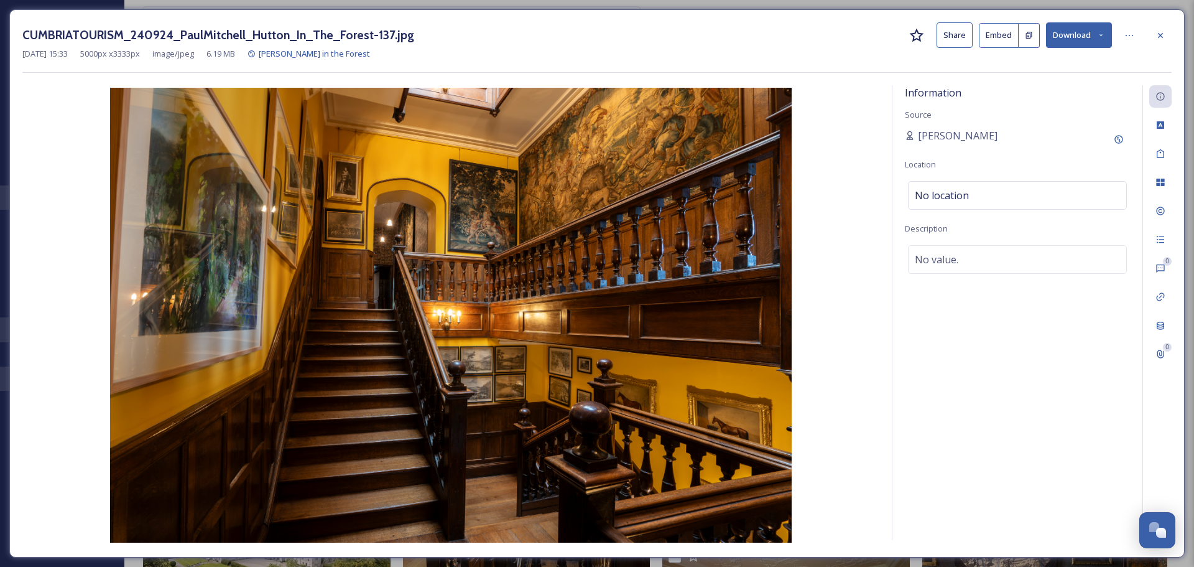
click at [1057, 41] on button "Download" at bounding box center [1079, 34] width 66 height 25
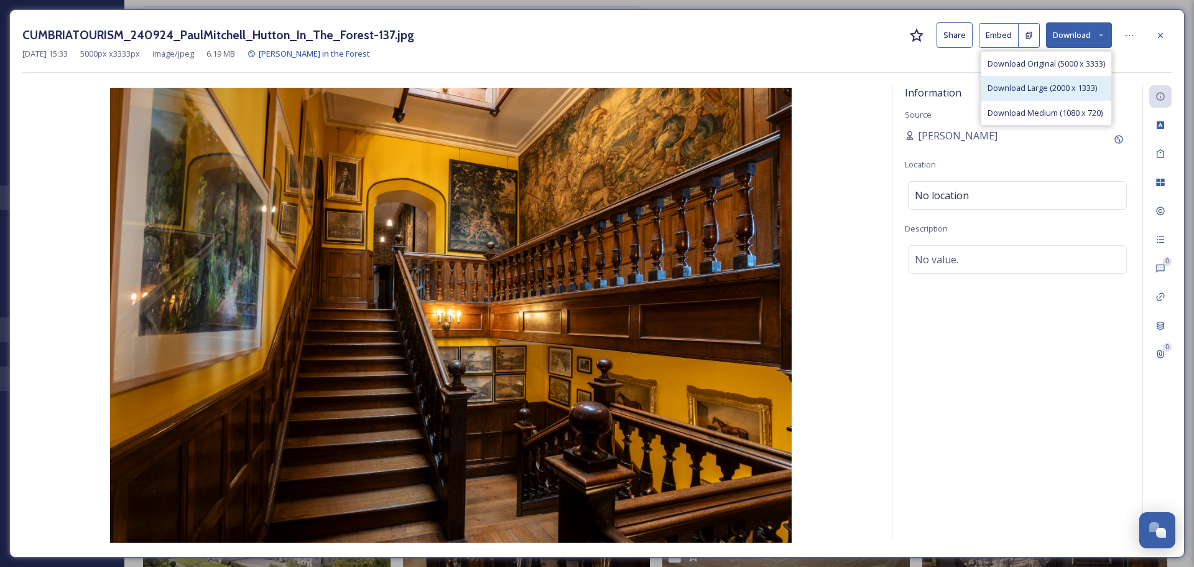
click at [1063, 90] on span "Download Large (2000 x 1333)" at bounding box center [1042, 88] width 109 height 12
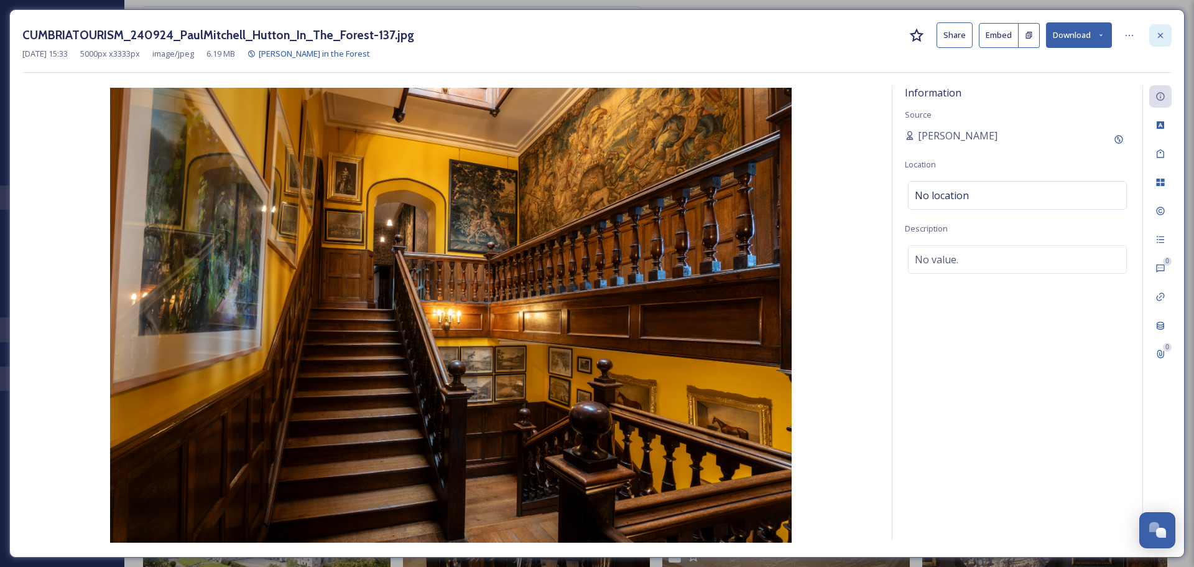
click at [1171, 36] on div at bounding box center [1160, 35] width 22 height 22
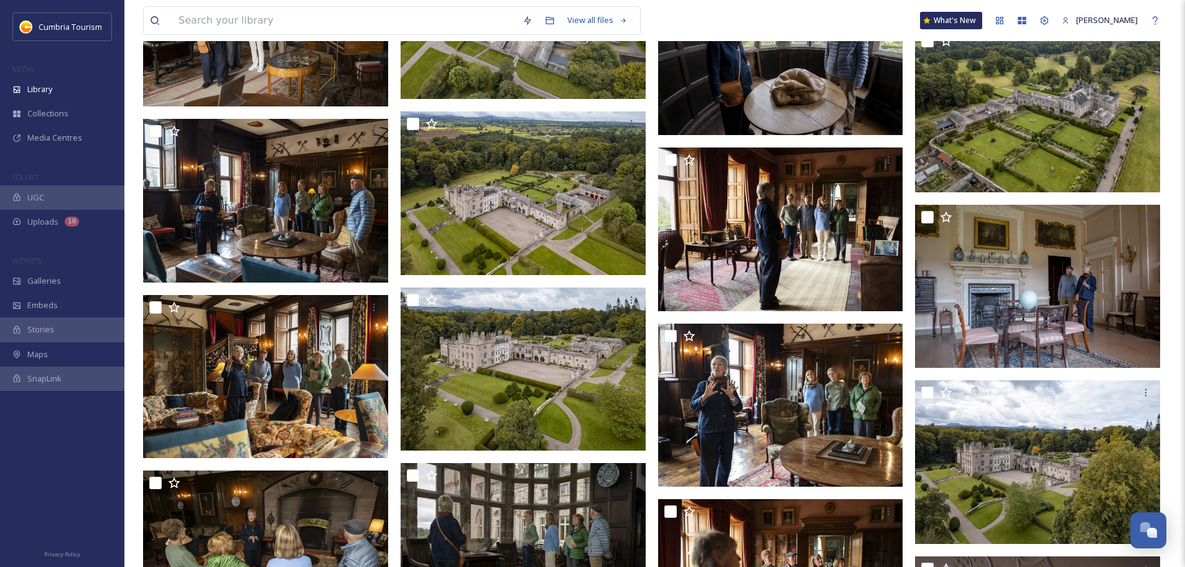
scroll to position [7463, 0]
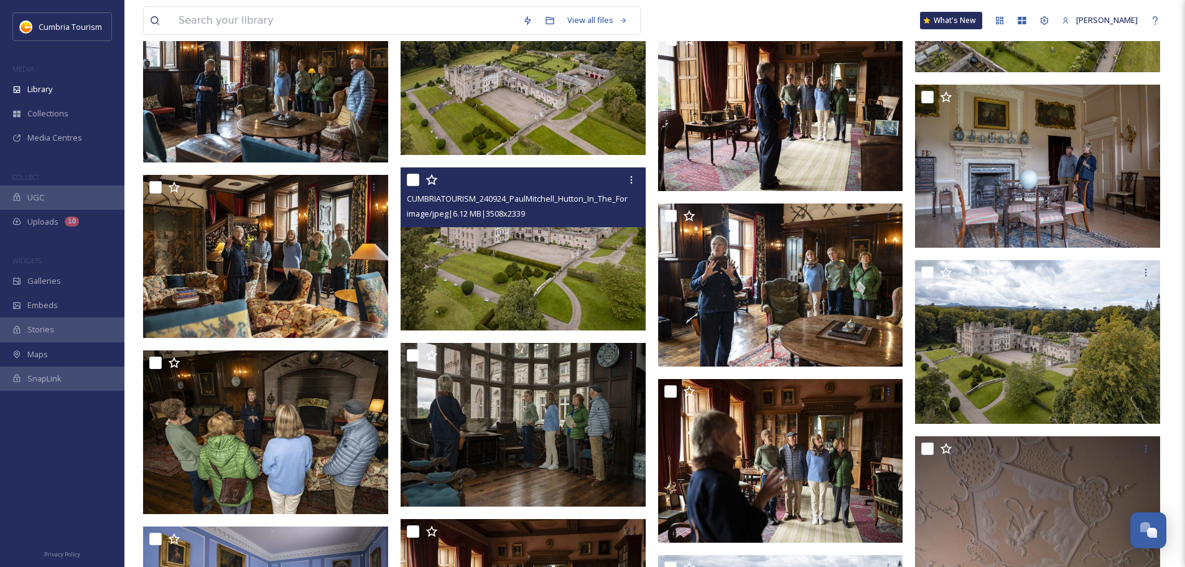
click at [583, 244] on img at bounding box center [523, 249] width 245 height 164
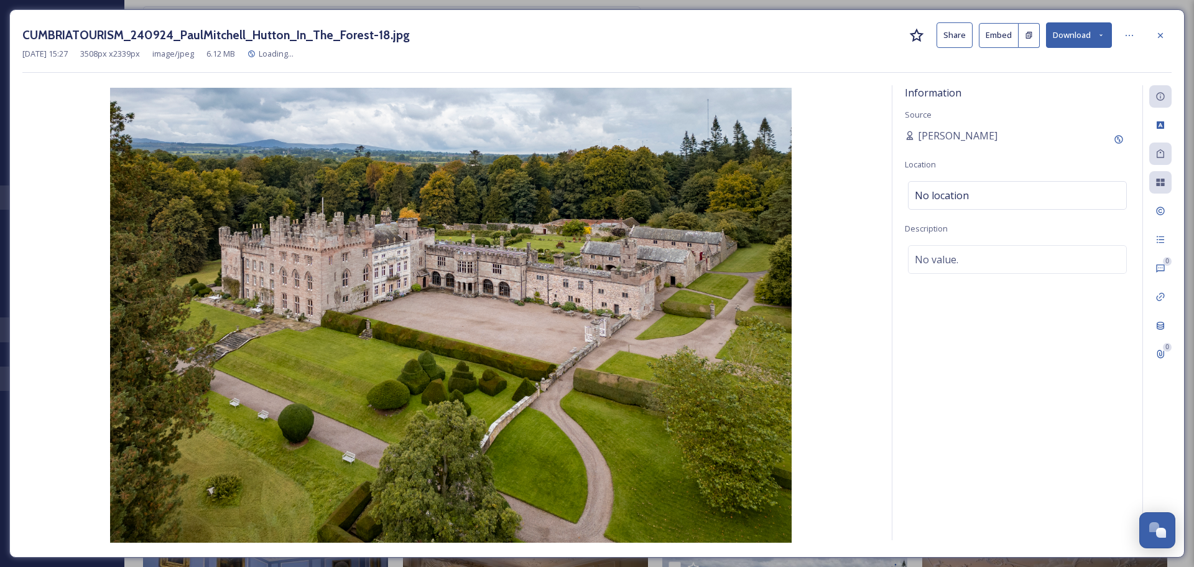
click at [1077, 30] on button "Download" at bounding box center [1079, 34] width 66 height 25
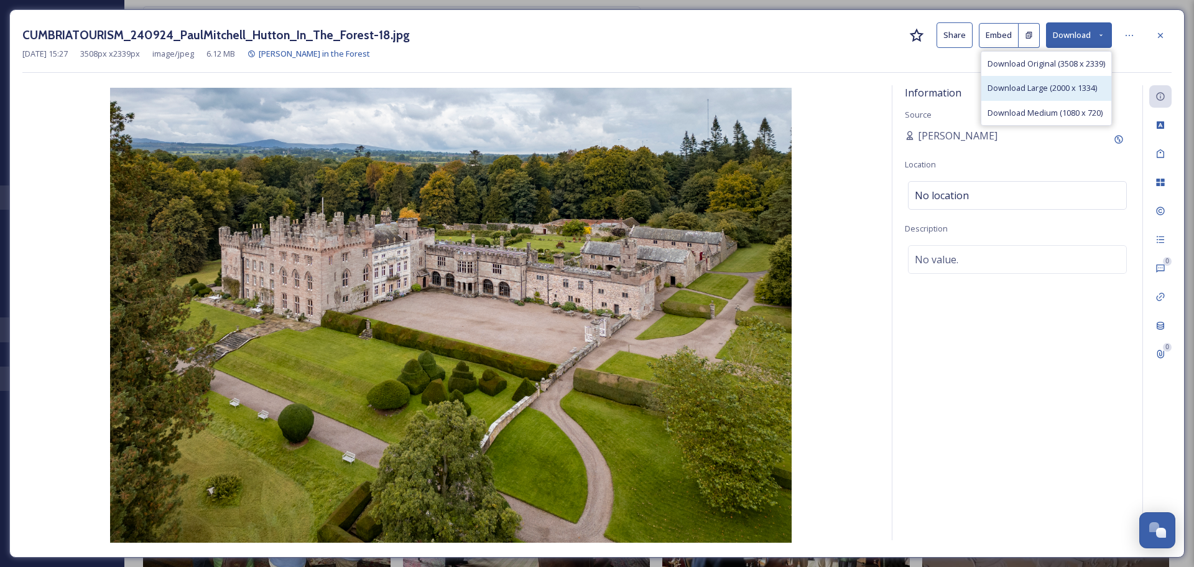
click at [1049, 88] on span "Download Large (2000 x 1334)" at bounding box center [1042, 88] width 109 height 12
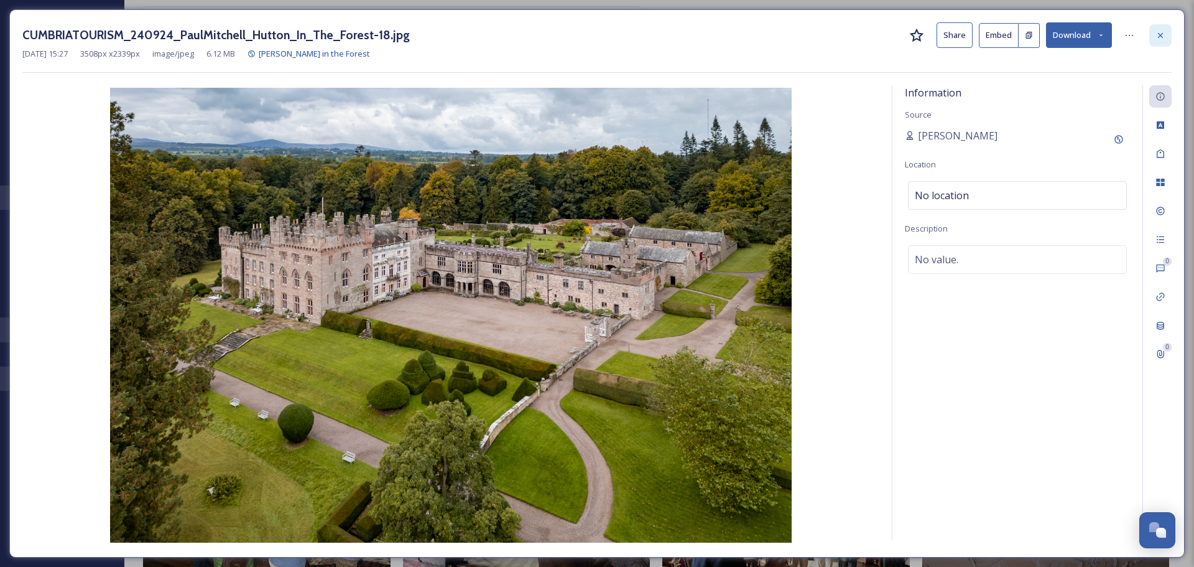
click at [1160, 34] on icon at bounding box center [1160, 34] width 5 height 5
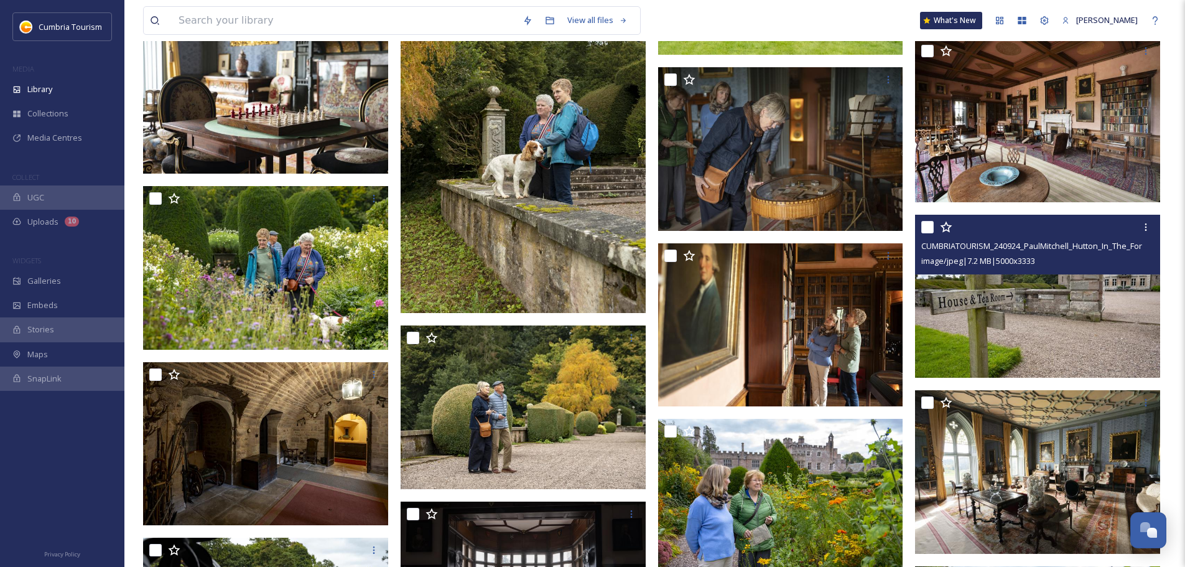
scroll to position [3286, 0]
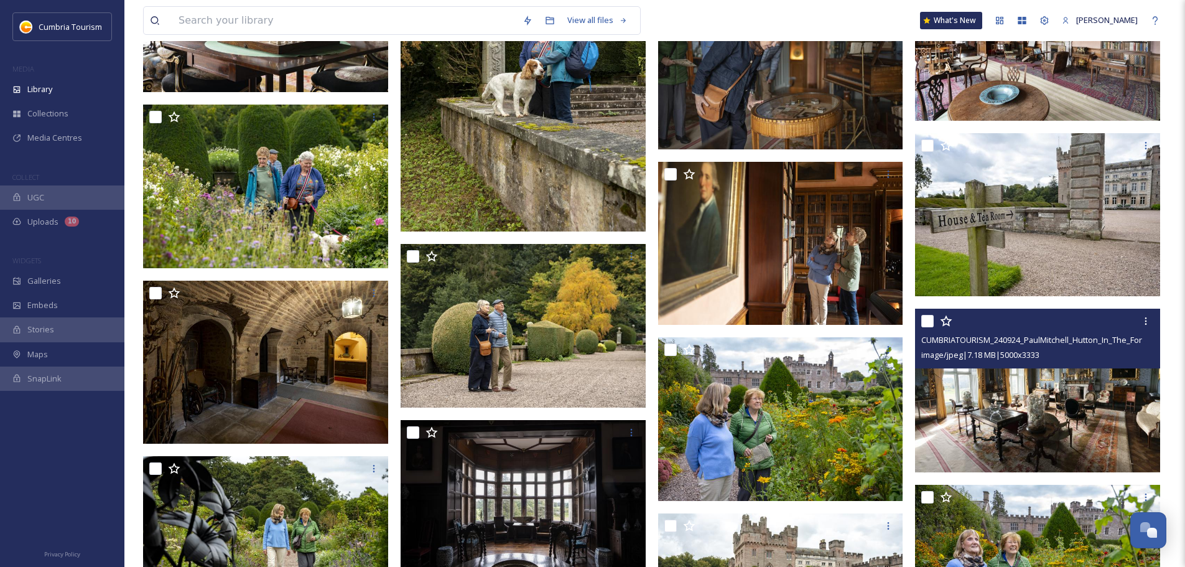
click at [1070, 400] on img at bounding box center [1037, 390] width 245 height 164
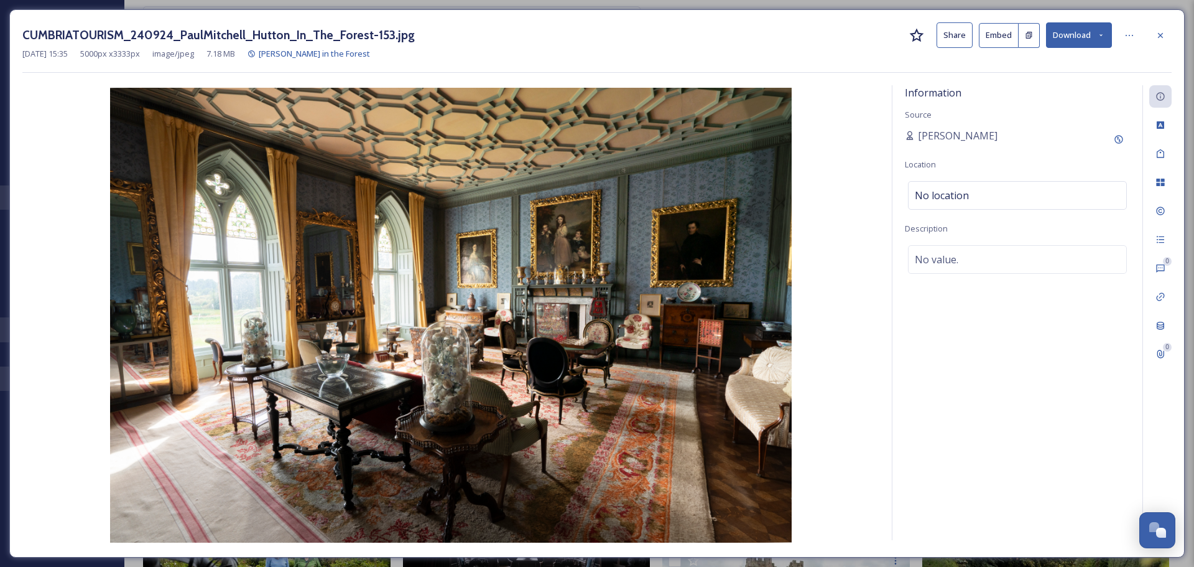
click at [1096, 39] on button "Download" at bounding box center [1079, 34] width 66 height 25
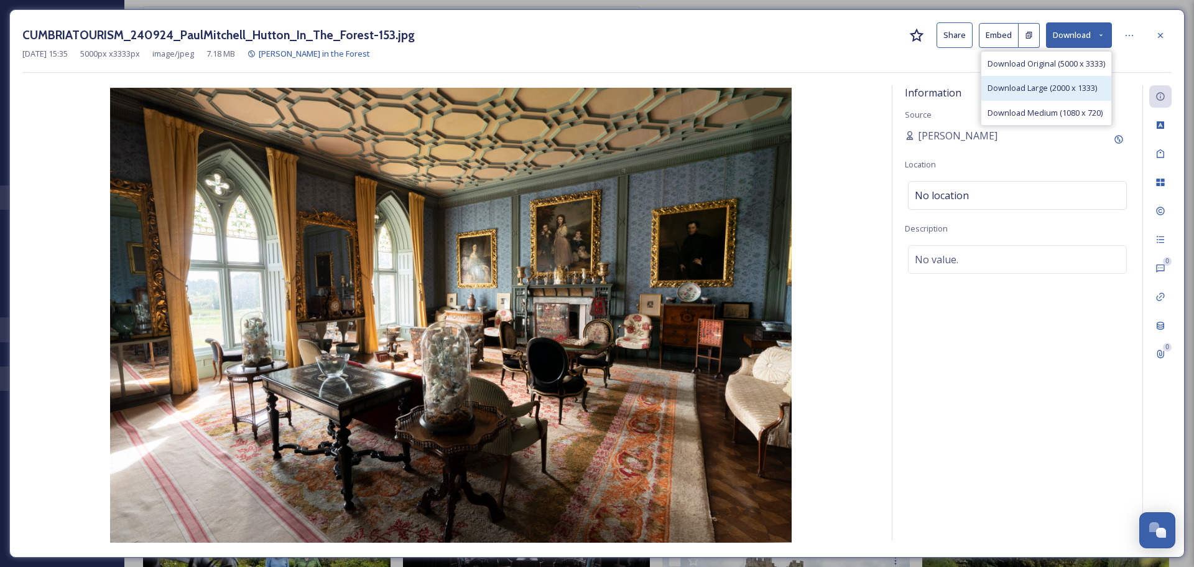
click at [1073, 86] on span "Download Large (2000 x 1333)" at bounding box center [1042, 88] width 109 height 12
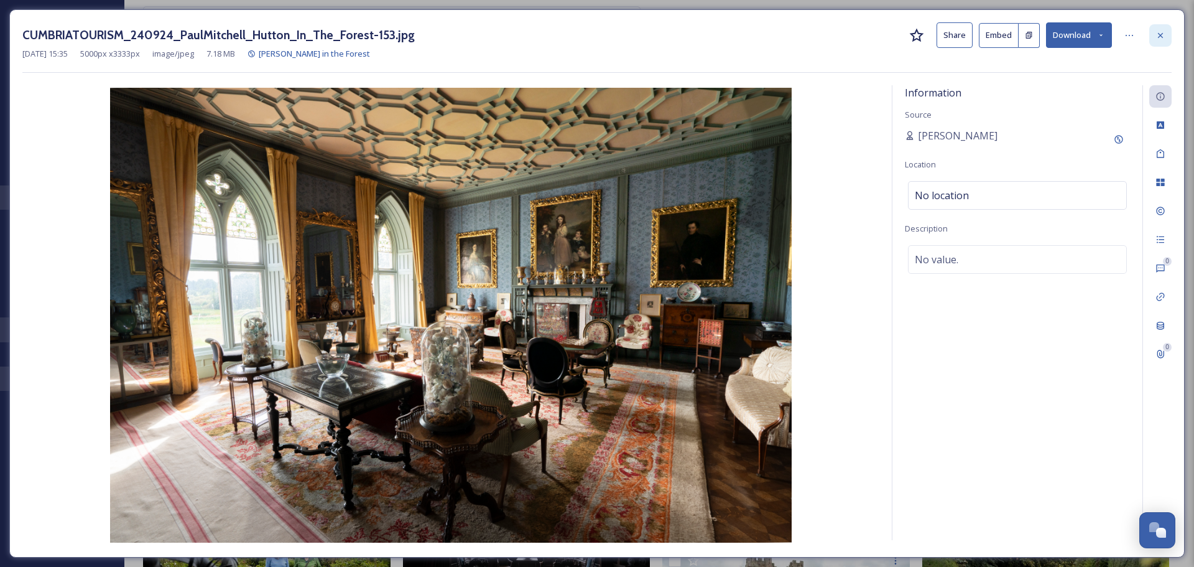
click at [1159, 36] on icon at bounding box center [1161, 35] width 10 height 10
